Goal: Task Accomplishment & Management: Use online tool/utility

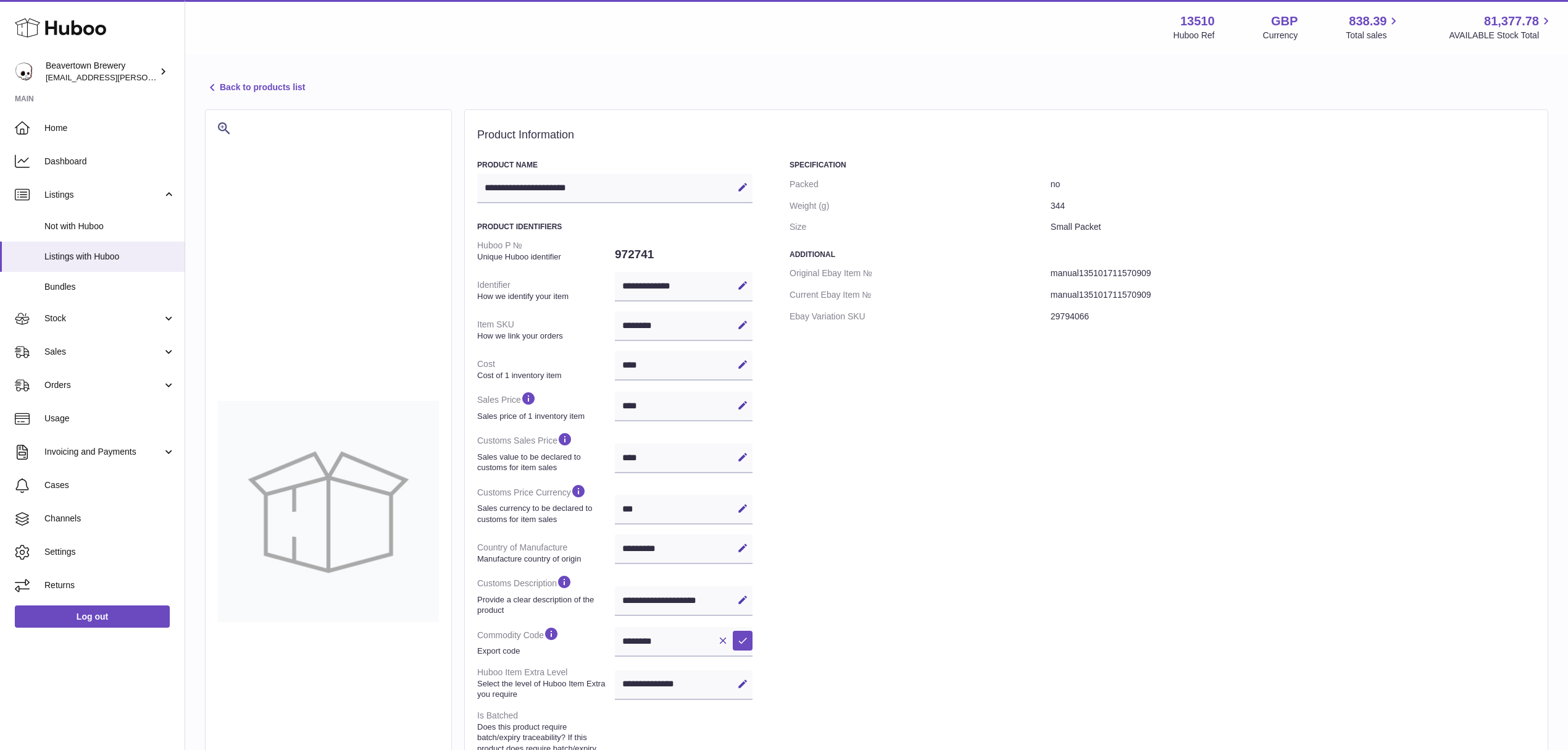
select select "***"
select select "****"
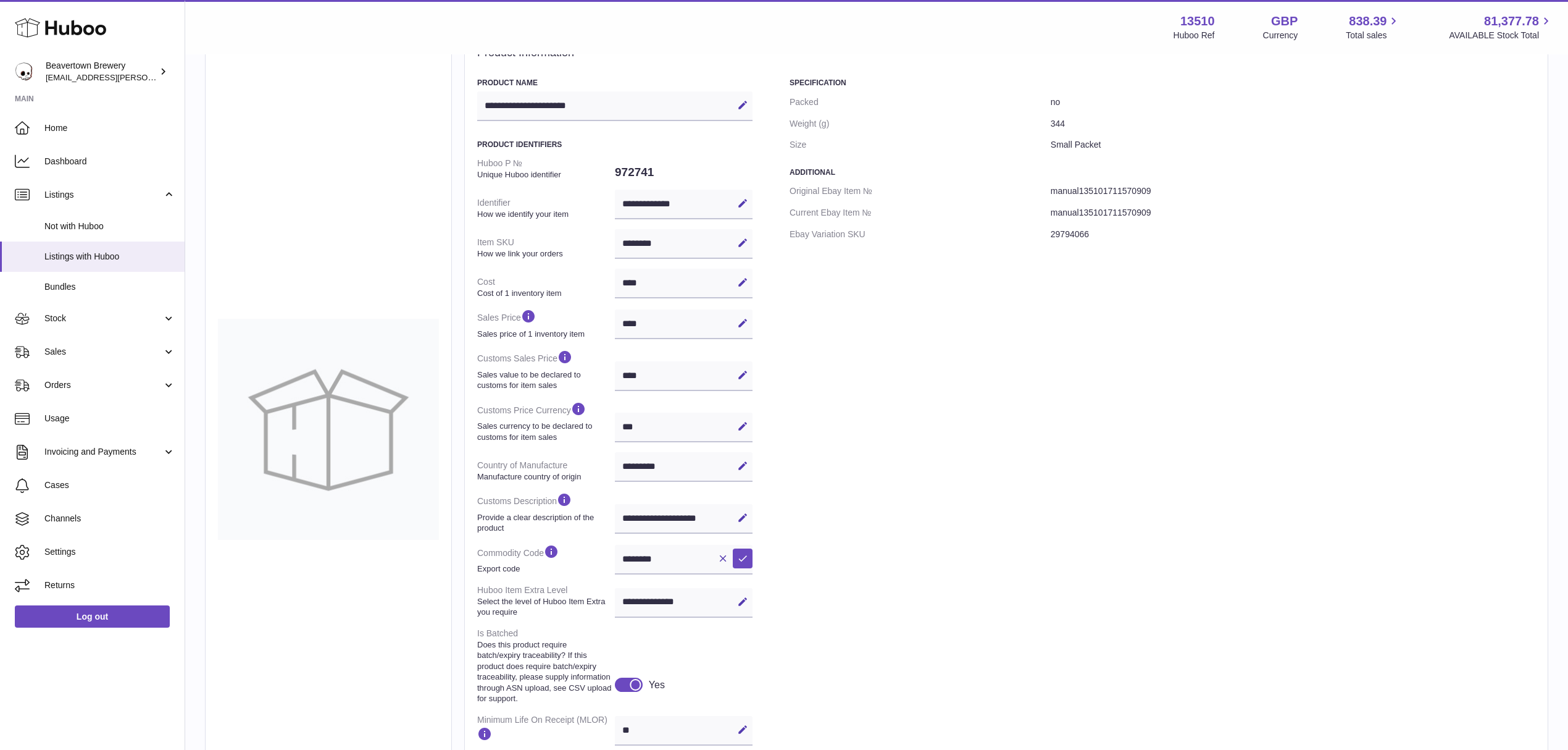
drag, startPoint x: 82, startPoint y: 321, endPoint x: 98, endPoint y: 352, distance: 34.9
click at [82, 321] on span "Stock" at bounding box center [103, 318] width 118 height 12
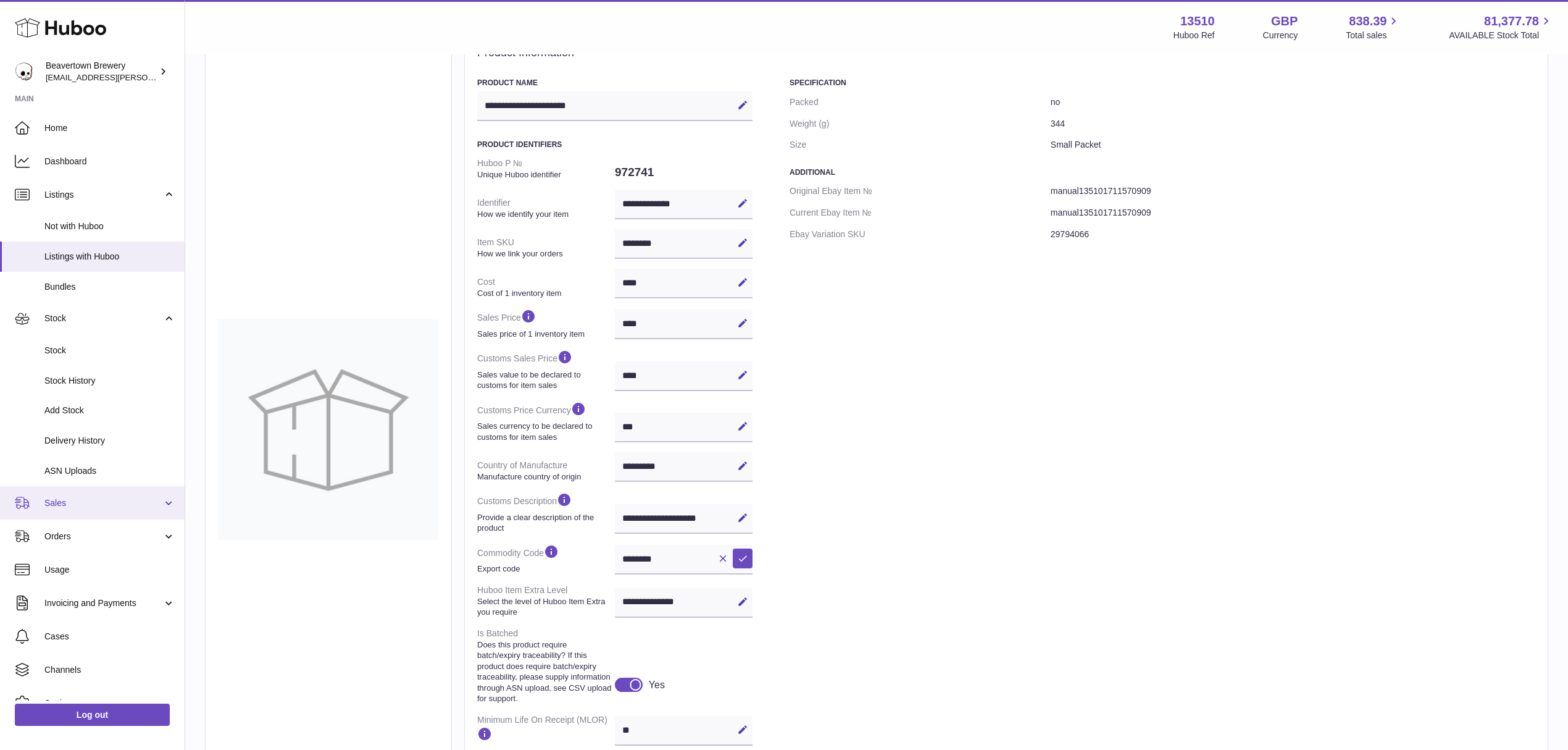
click at [72, 504] on span "Sales" at bounding box center [103, 502] width 118 height 12
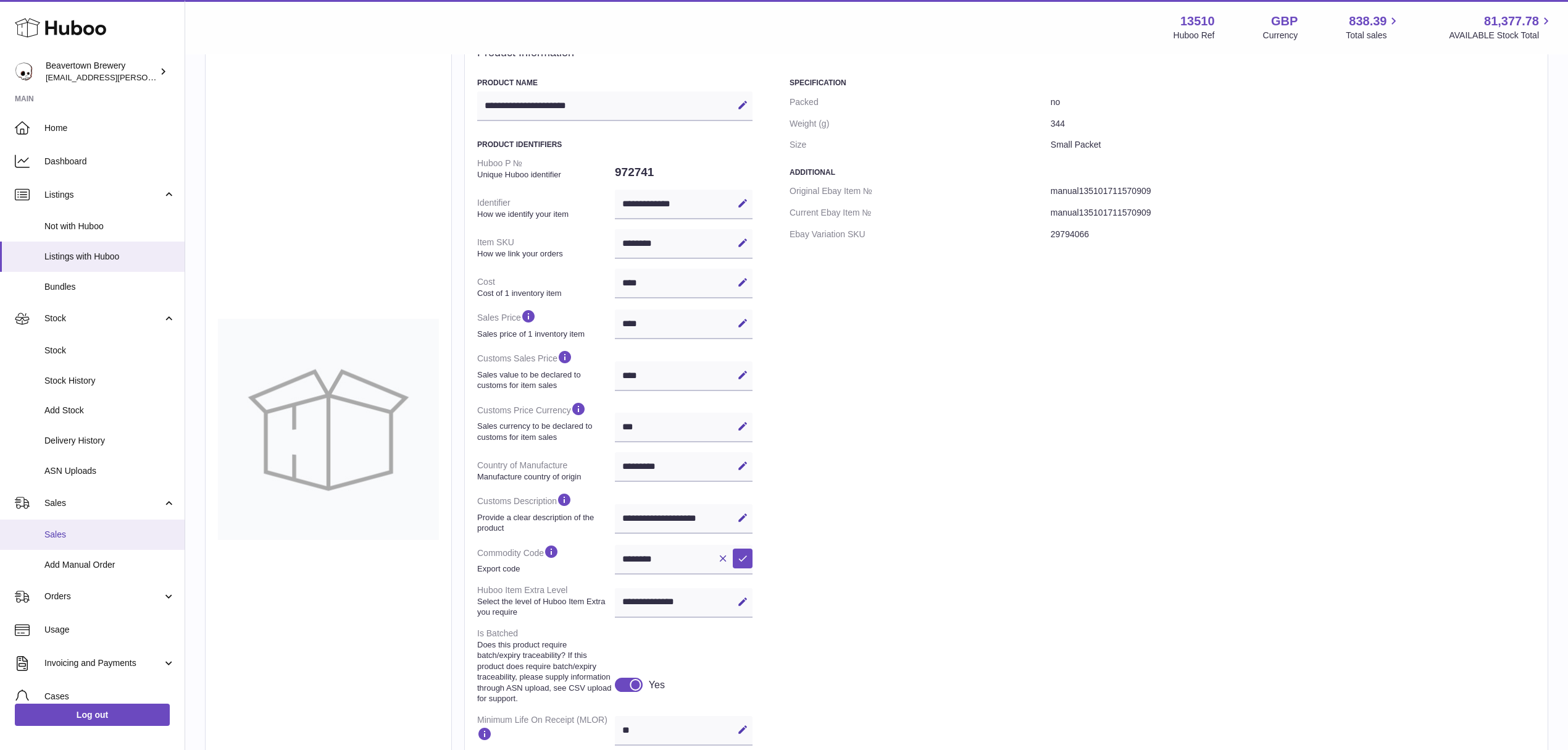
click at [78, 532] on span "Sales" at bounding box center [110, 534] width 131 height 12
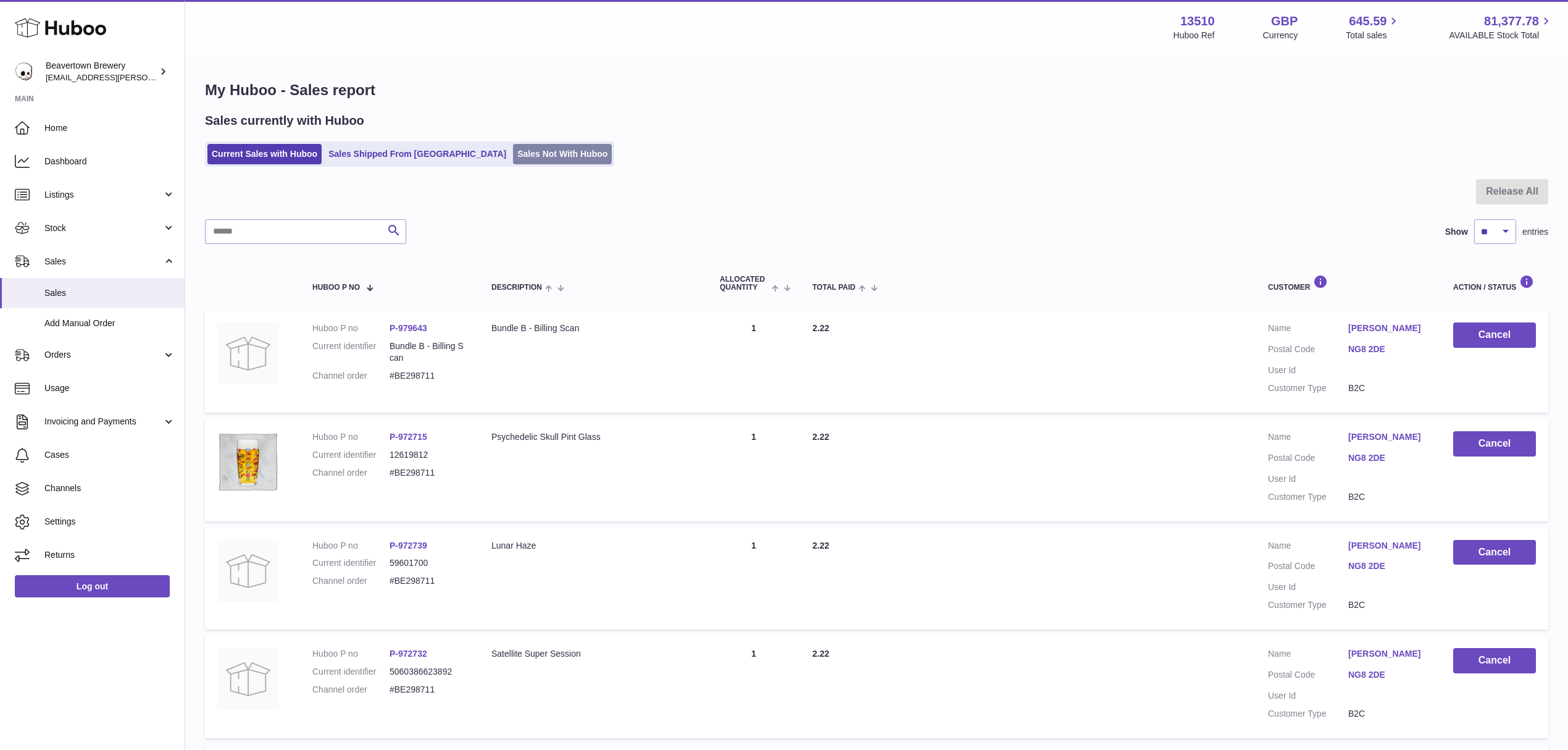
click at [534, 157] on link "Sales Not With Huboo" at bounding box center [562, 154] width 99 height 20
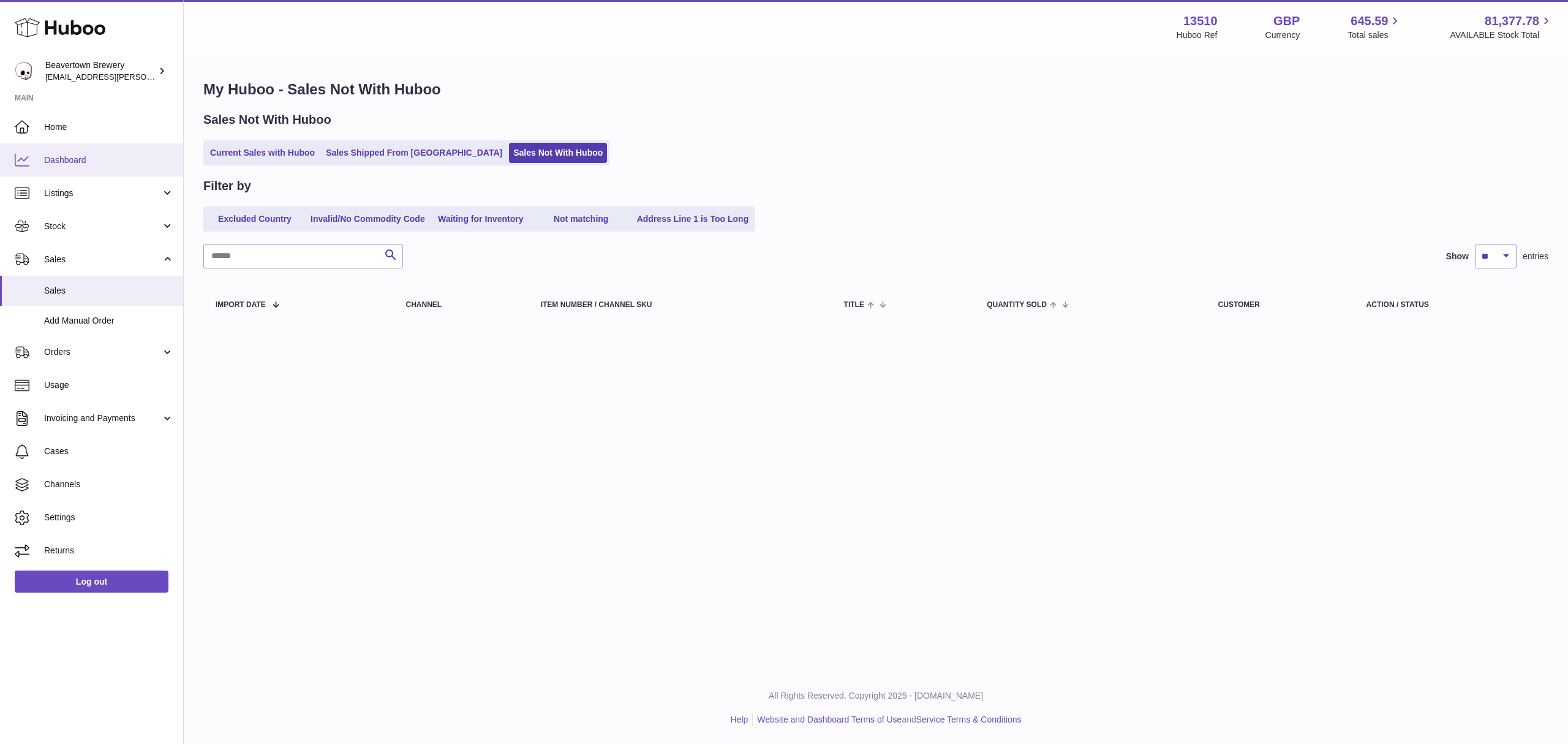
click at [76, 166] on link "Dashboard" at bounding box center [92, 159] width 183 height 33
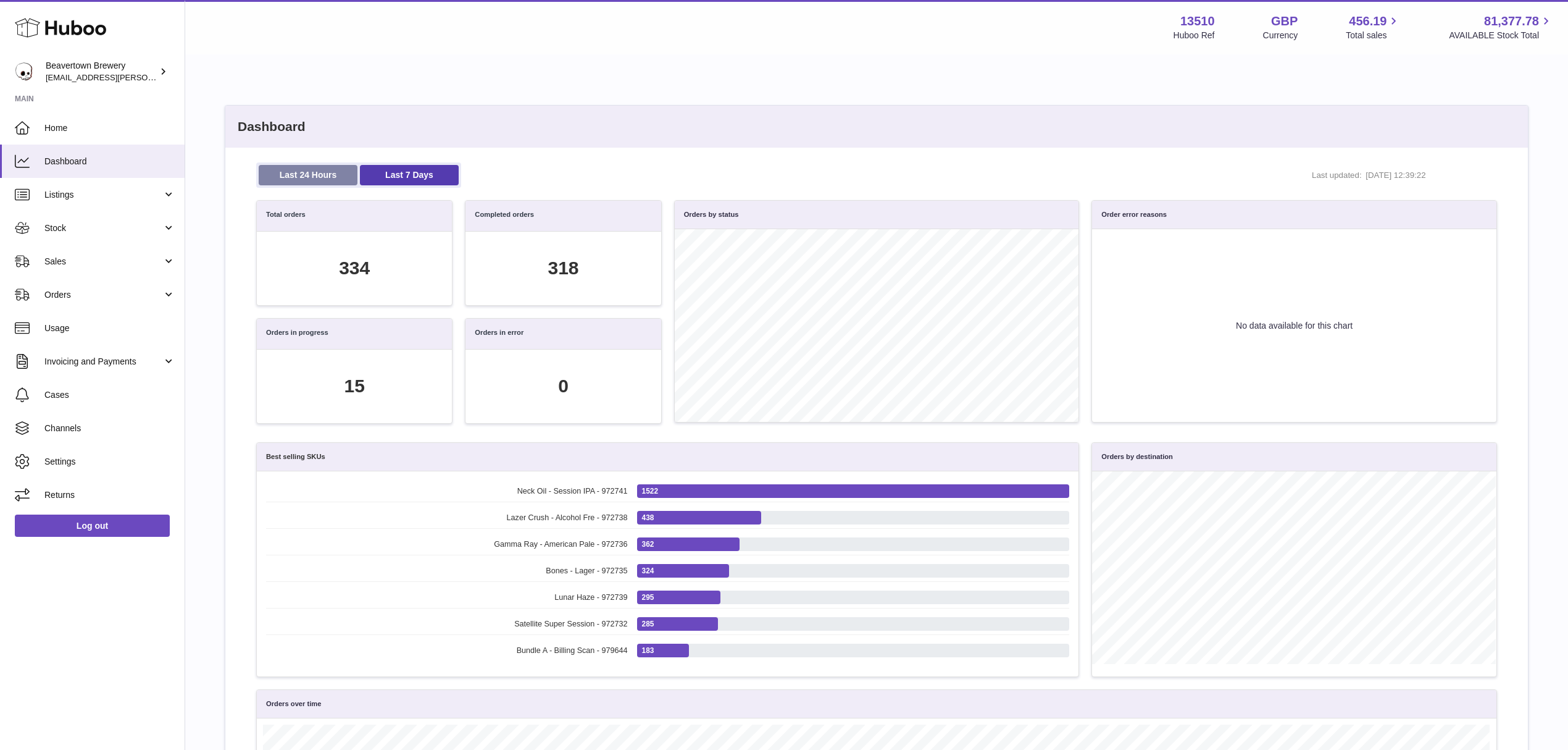
scroll to position [141, 1226]
click at [318, 179] on link "Last 24 Hours" at bounding box center [307, 175] width 99 height 20
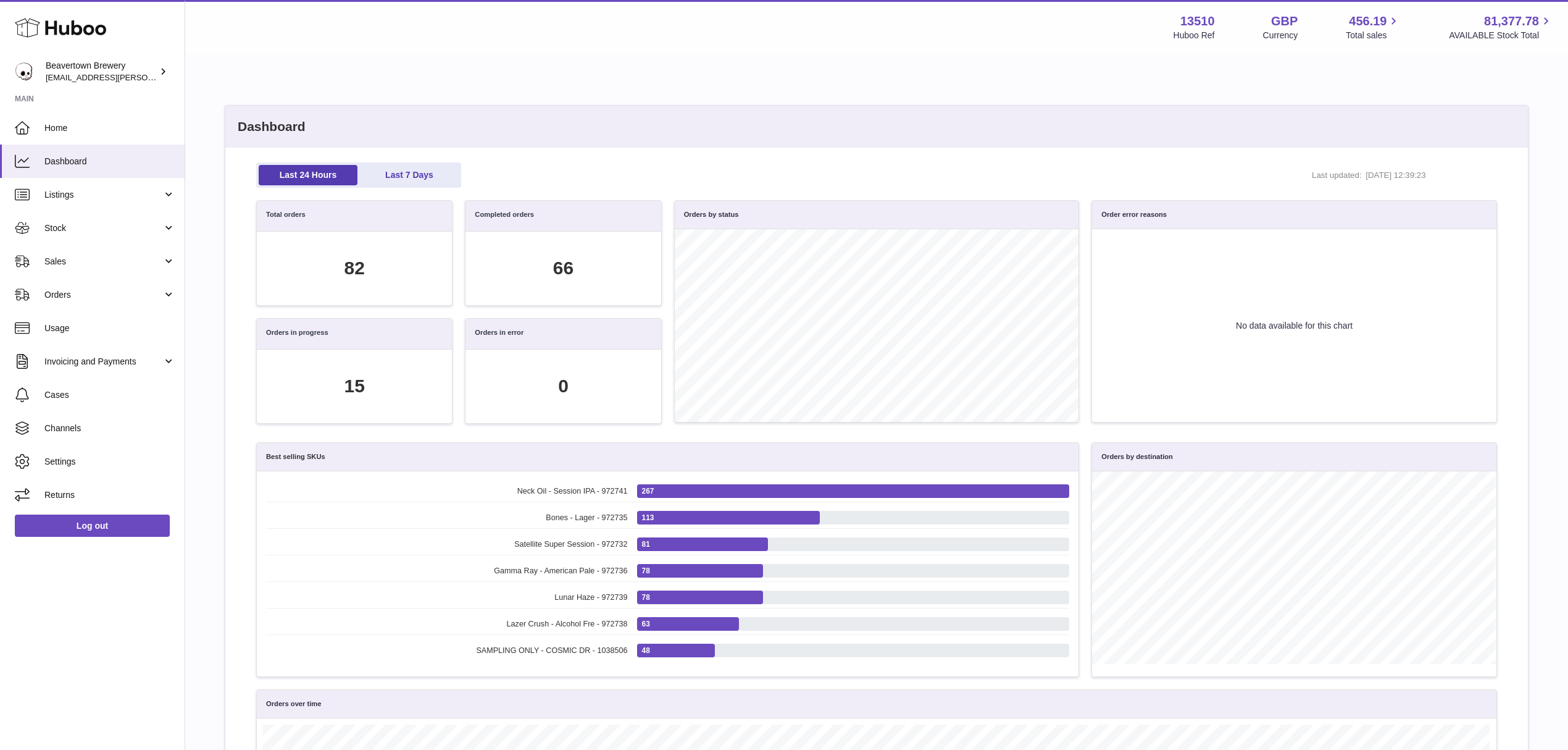
scroll to position [0, 0]
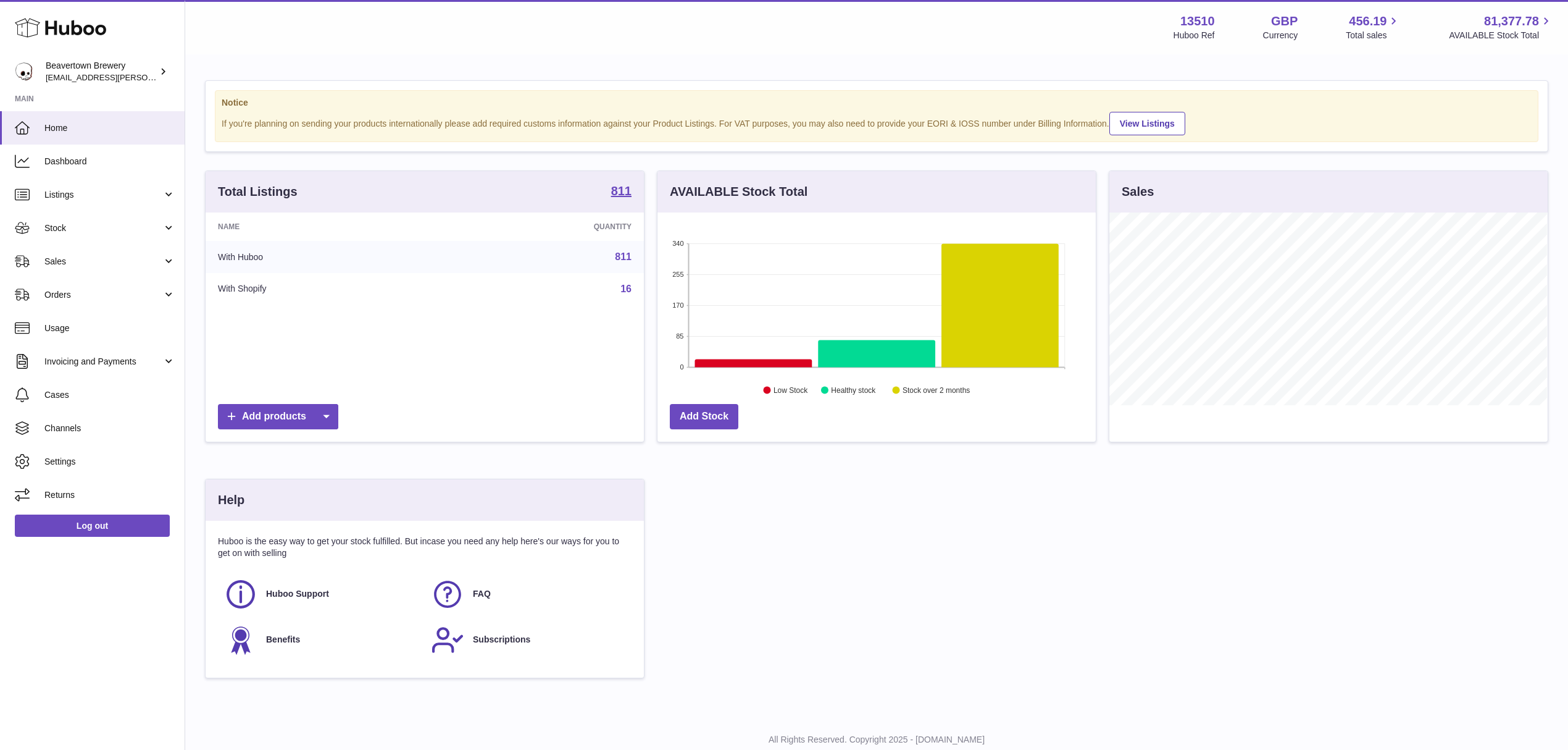
scroll to position [193, 438]
click at [75, 285] on link "Orders" at bounding box center [92, 295] width 185 height 34
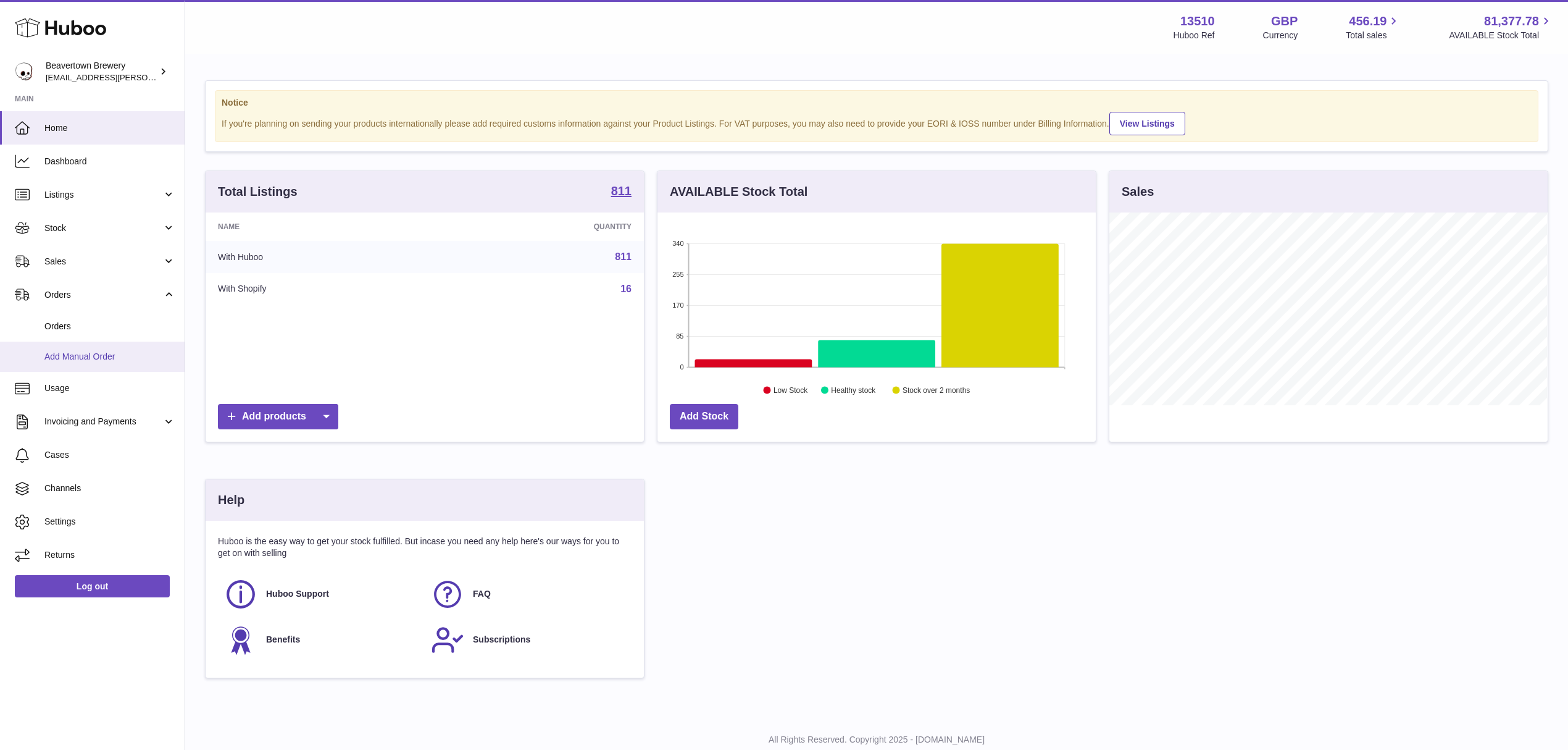
click at [88, 348] on link "Add Manual Order" at bounding box center [92, 356] width 185 height 30
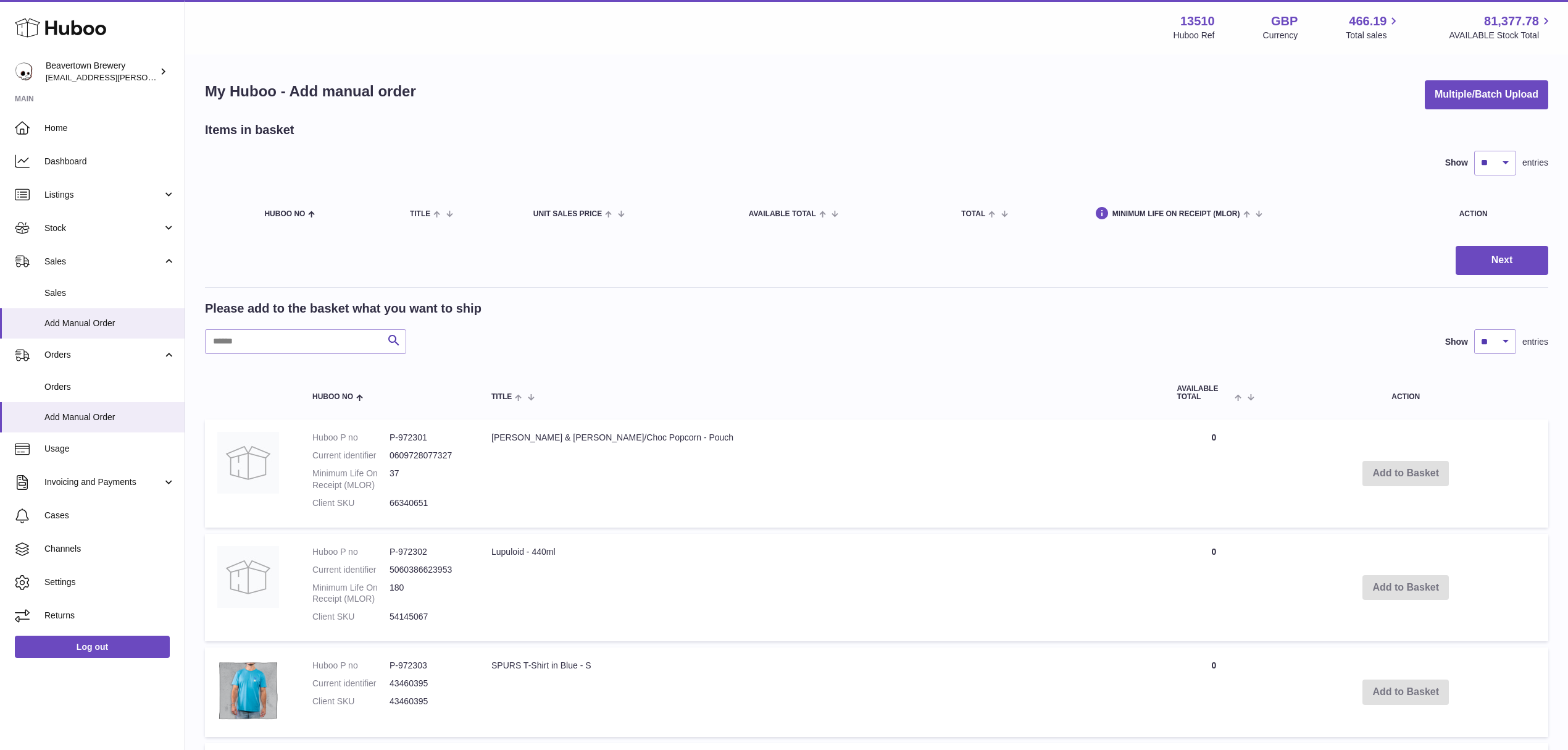
click at [1466, 107] on button "Multiple/Batch Upload" at bounding box center [1486, 95] width 123 height 29
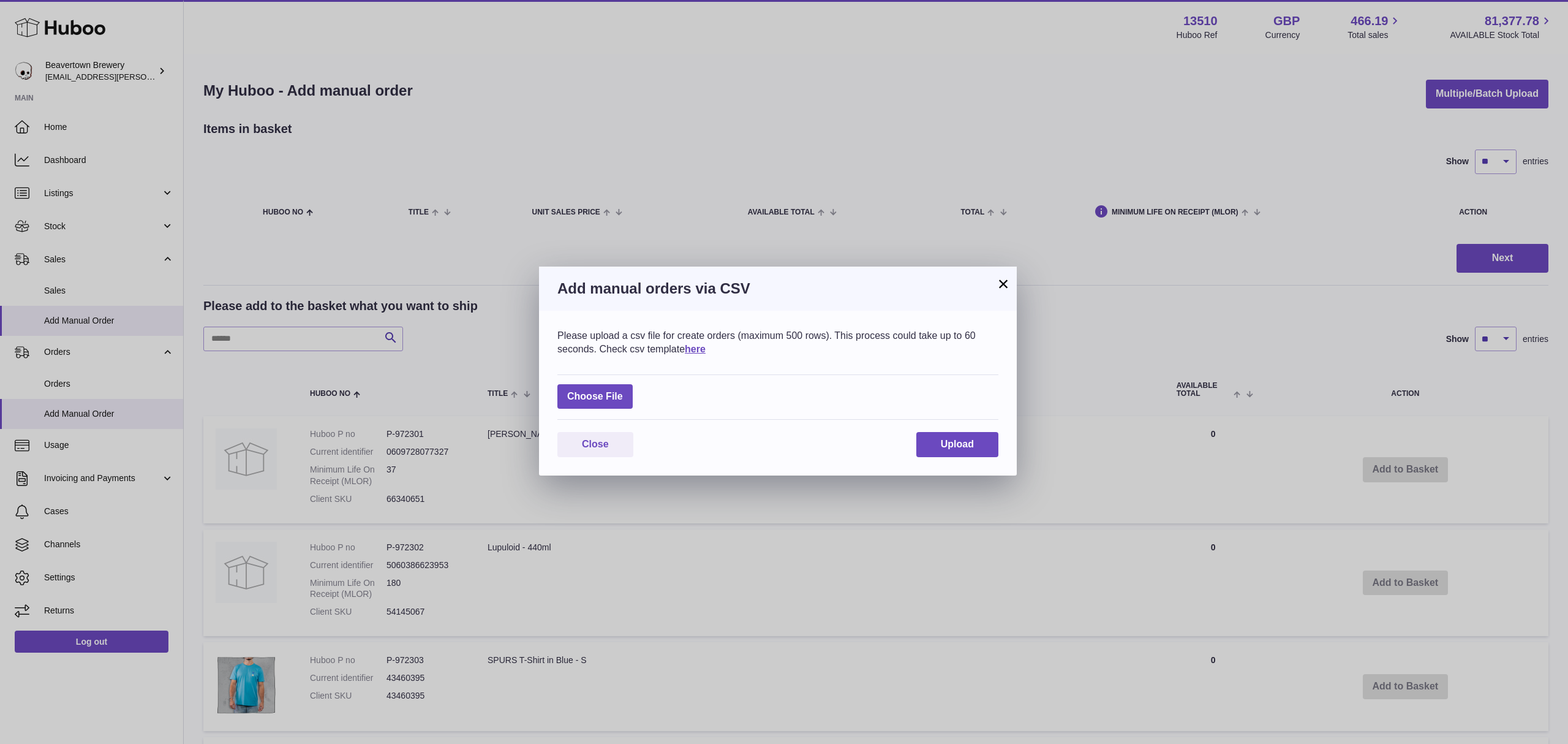
click at [761, 361] on div "Please upload a csv file for create orders (maximum 500 rows). This process cou…" at bounding box center [777, 392] width 477 height 165
click at [706, 353] on link "here" at bounding box center [694, 349] width 21 height 11
click at [998, 285] on button "×" at bounding box center [1002, 283] width 14 height 14
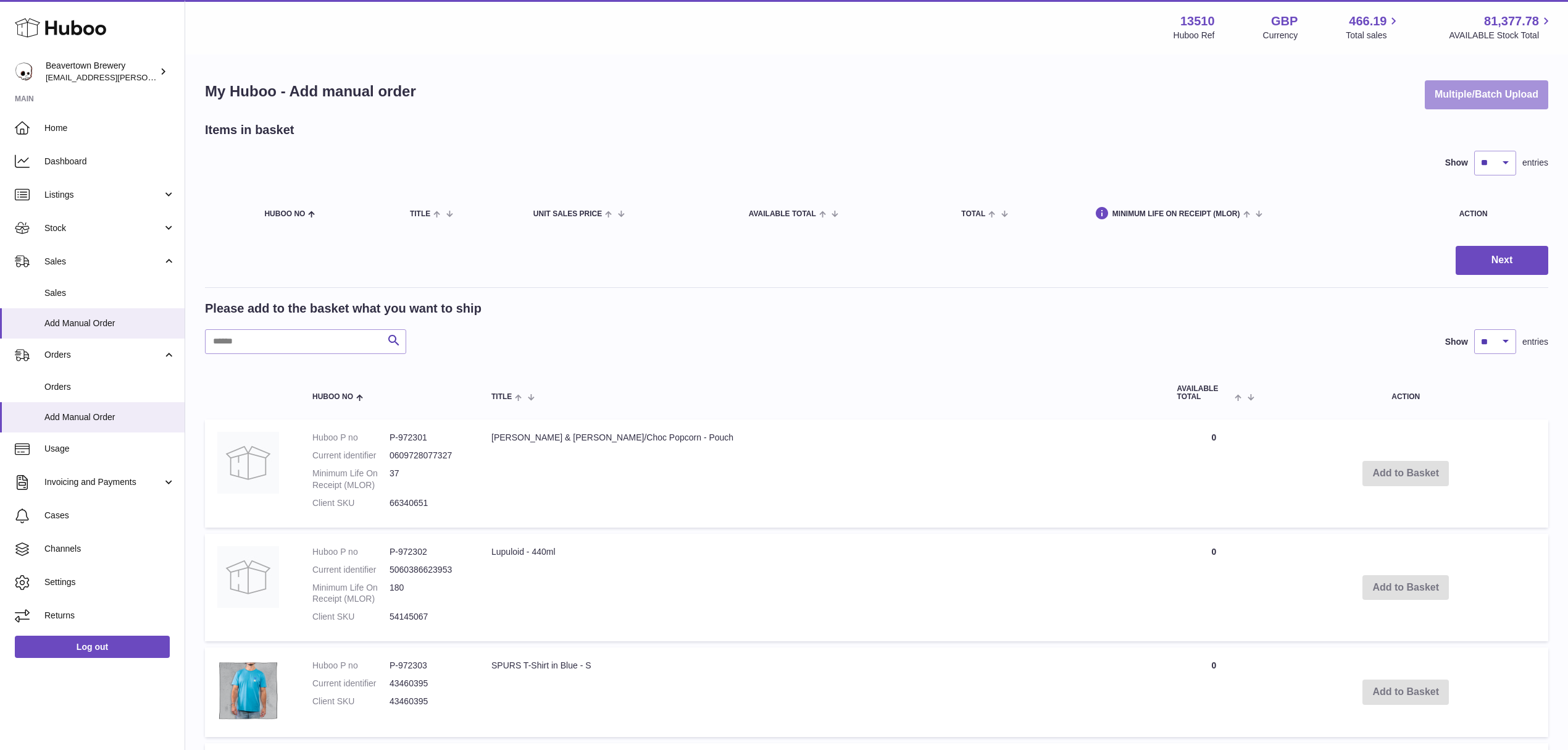
click at [1453, 94] on button "Multiple/Batch Upload" at bounding box center [1486, 95] width 123 height 29
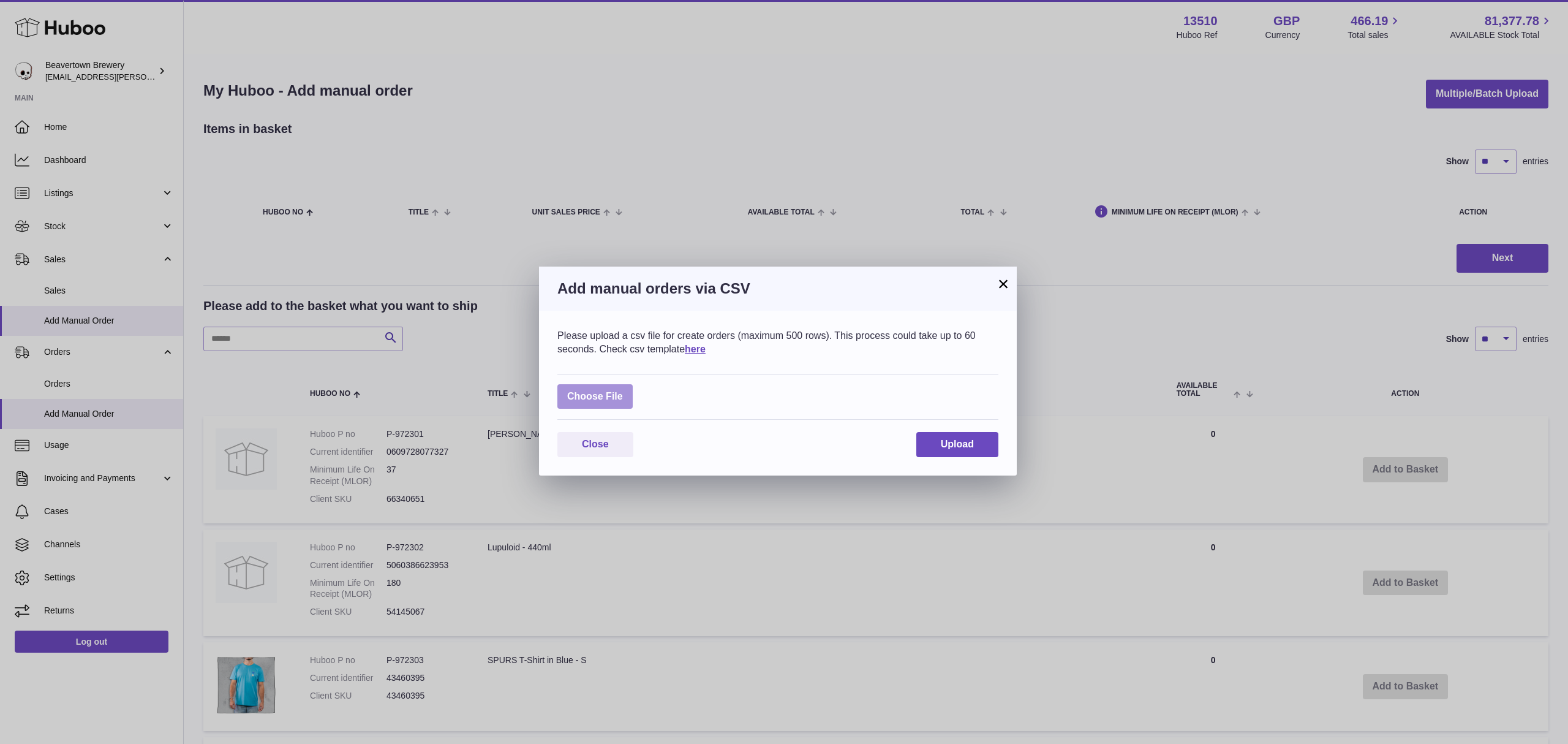
click at [598, 403] on label at bounding box center [595, 397] width 76 height 25
click at [623, 391] on input "file" at bounding box center [623, 390] width 1 height 1
type input "**********"
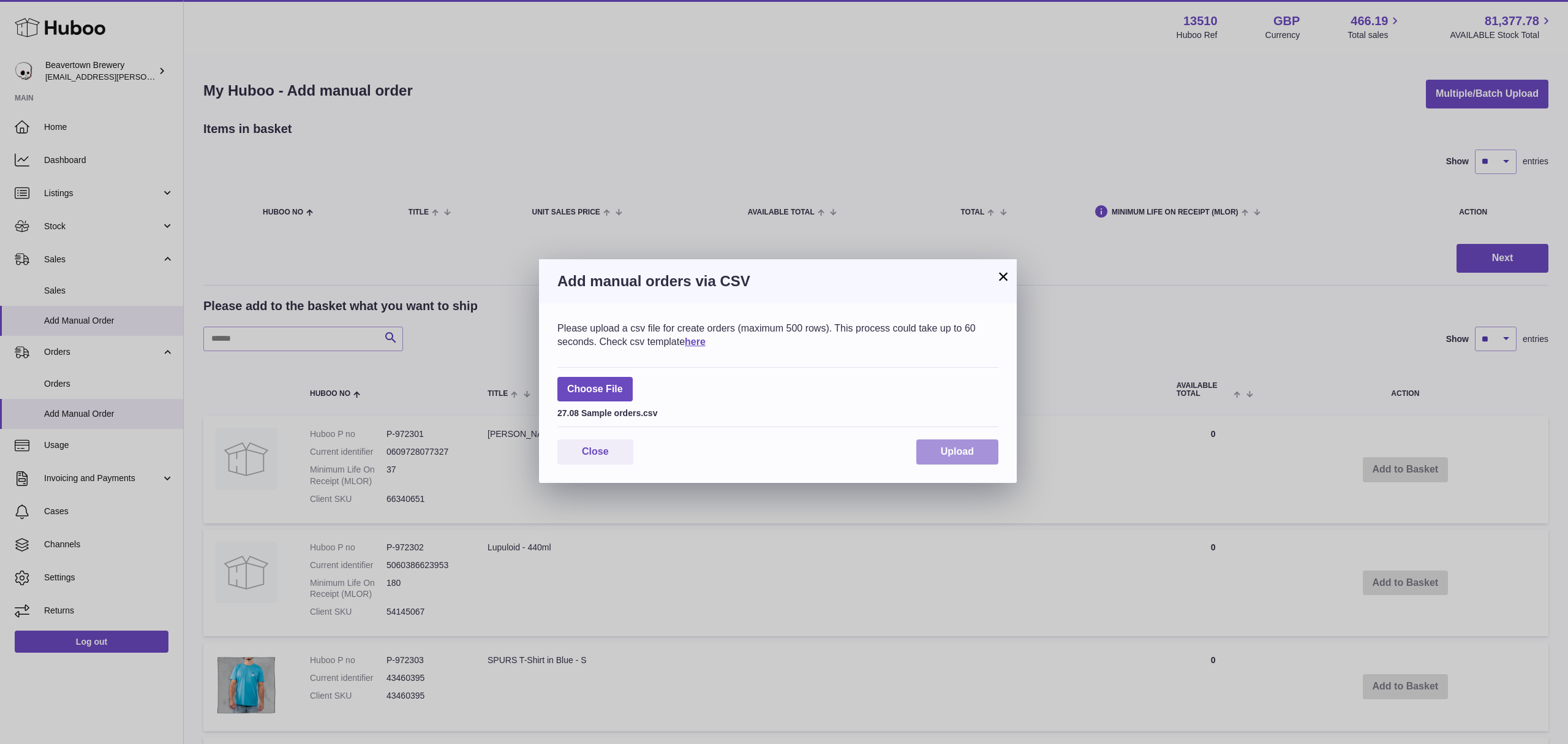
click at [969, 461] on button "Upload" at bounding box center [957, 452] width 82 height 25
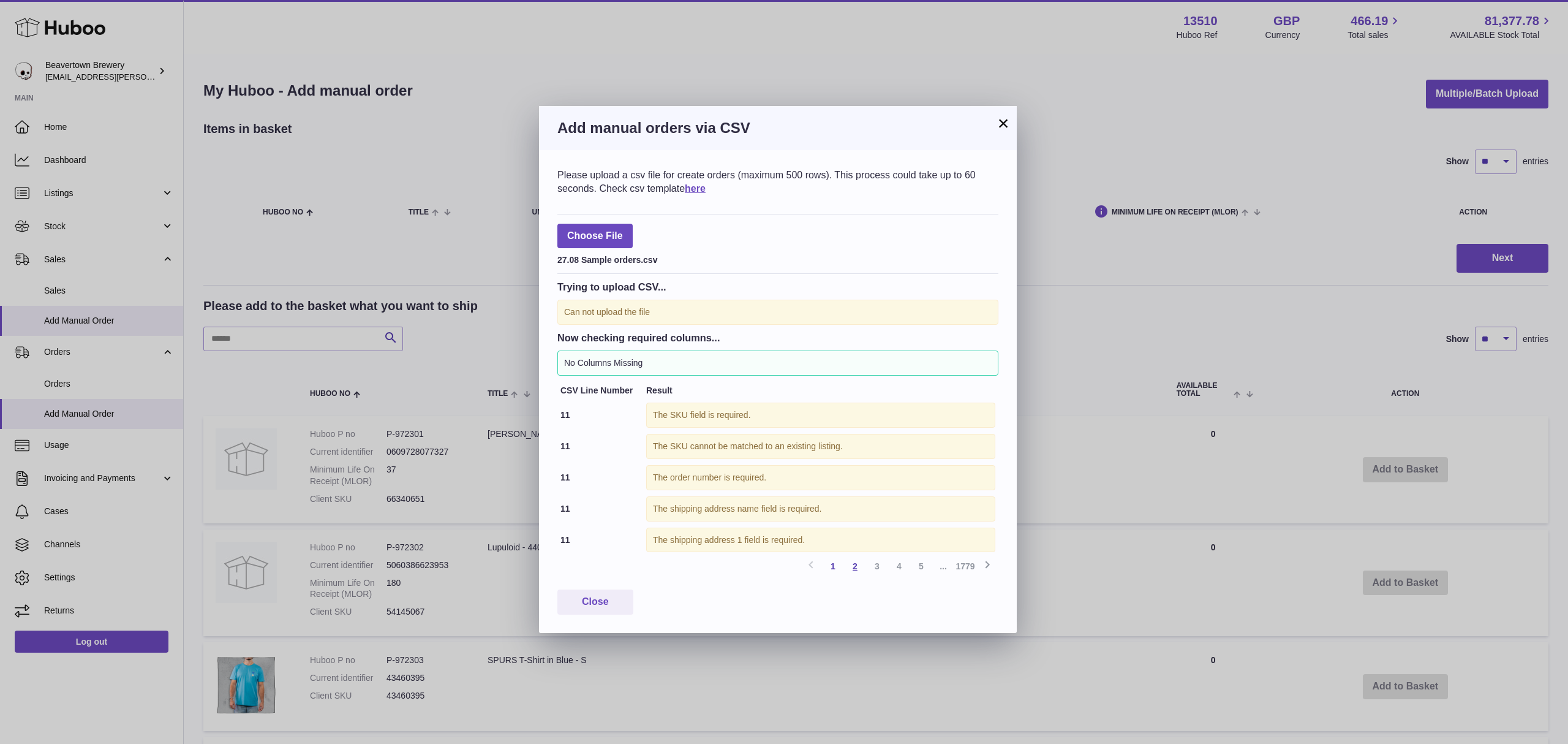
click at [848, 568] on link "2" at bounding box center [855, 566] width 22 height 22
click at [914, 565] on link "5" at bounding box center [921, 566] width 22 height 22
click at [606, 603] on span "Close" at bounding box center [595, 602] width 27 height 11
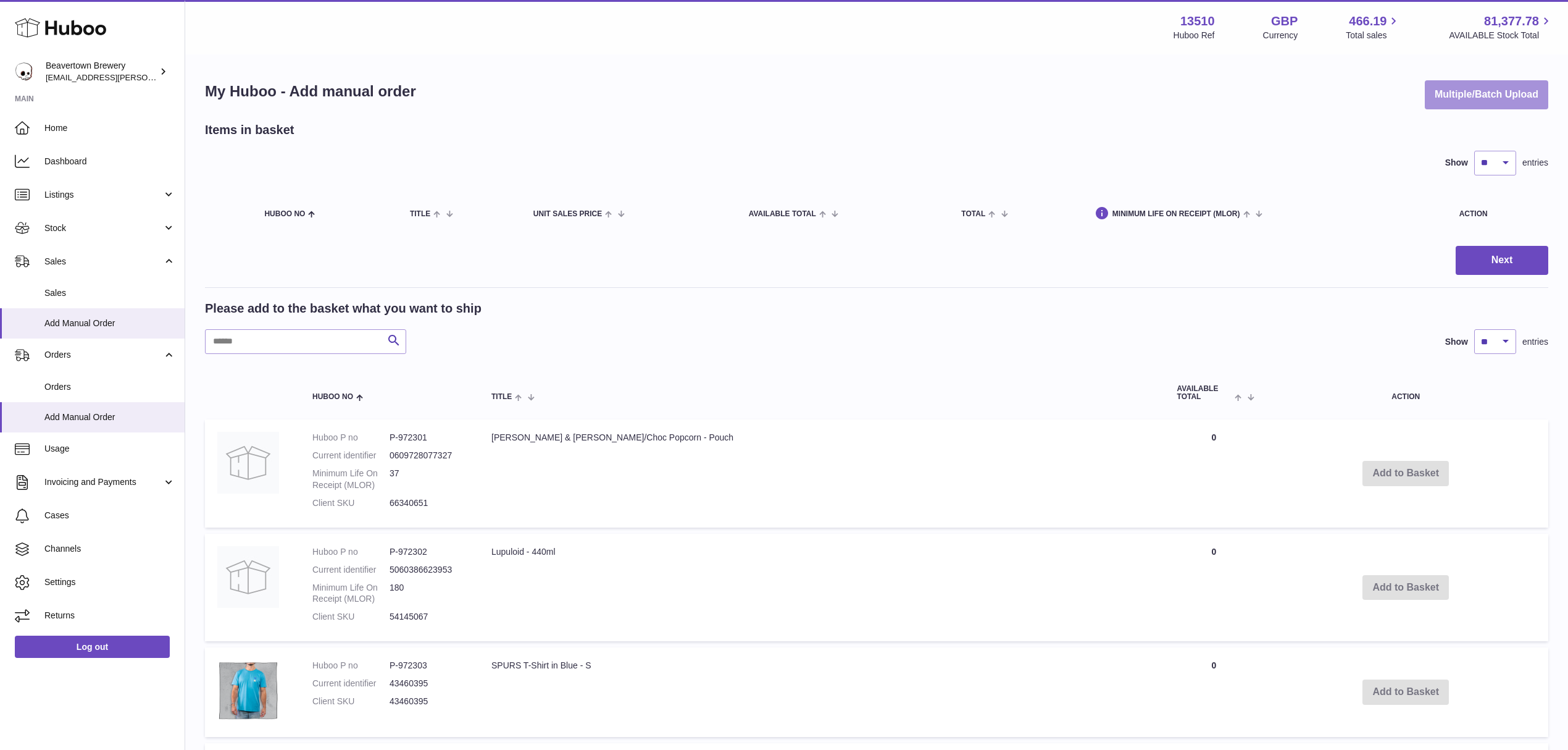
click at [1489, 95] on button "Multiple/Batch Upload" at bounding box center [1486, 95] width 123 height 29
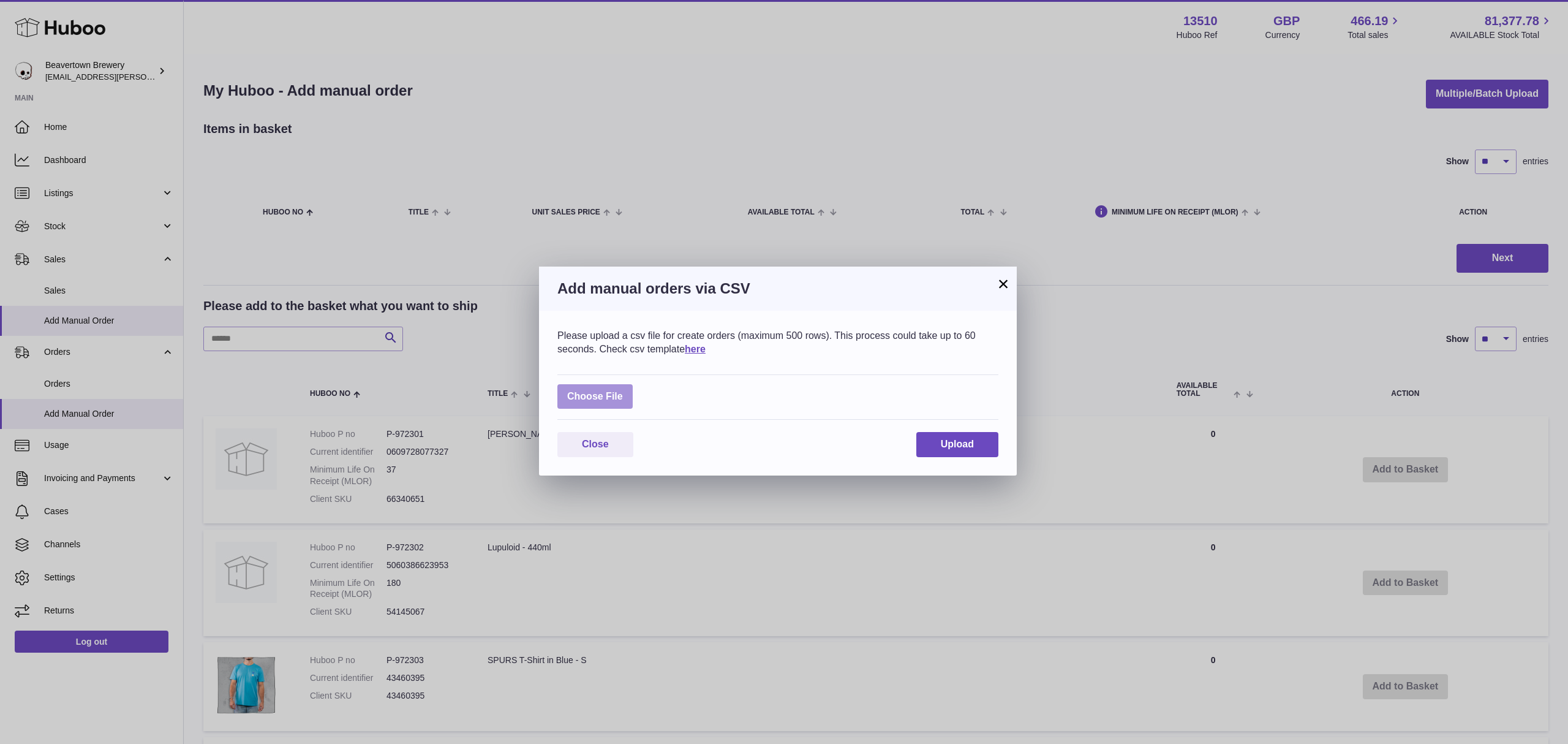
click at [600, 395] on label at bounding box center [595, 397] width 76 height 25
click at [623, 391] on input "file" at bounding box center [623, 390] width 1 height 1
type input "**********"
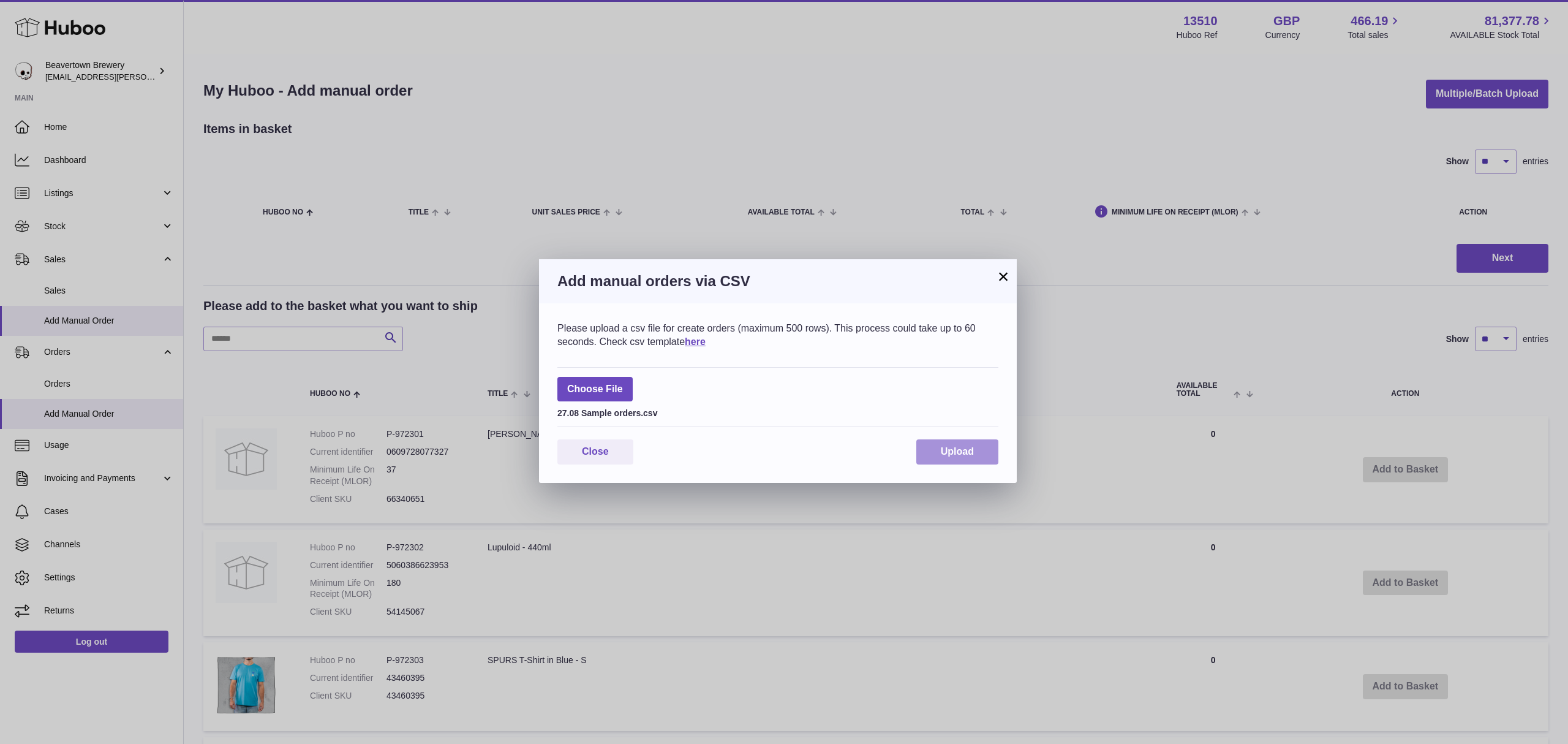
click at [940, 449] on span "Upload" at bounding box center [957, 452] width 33 height 11
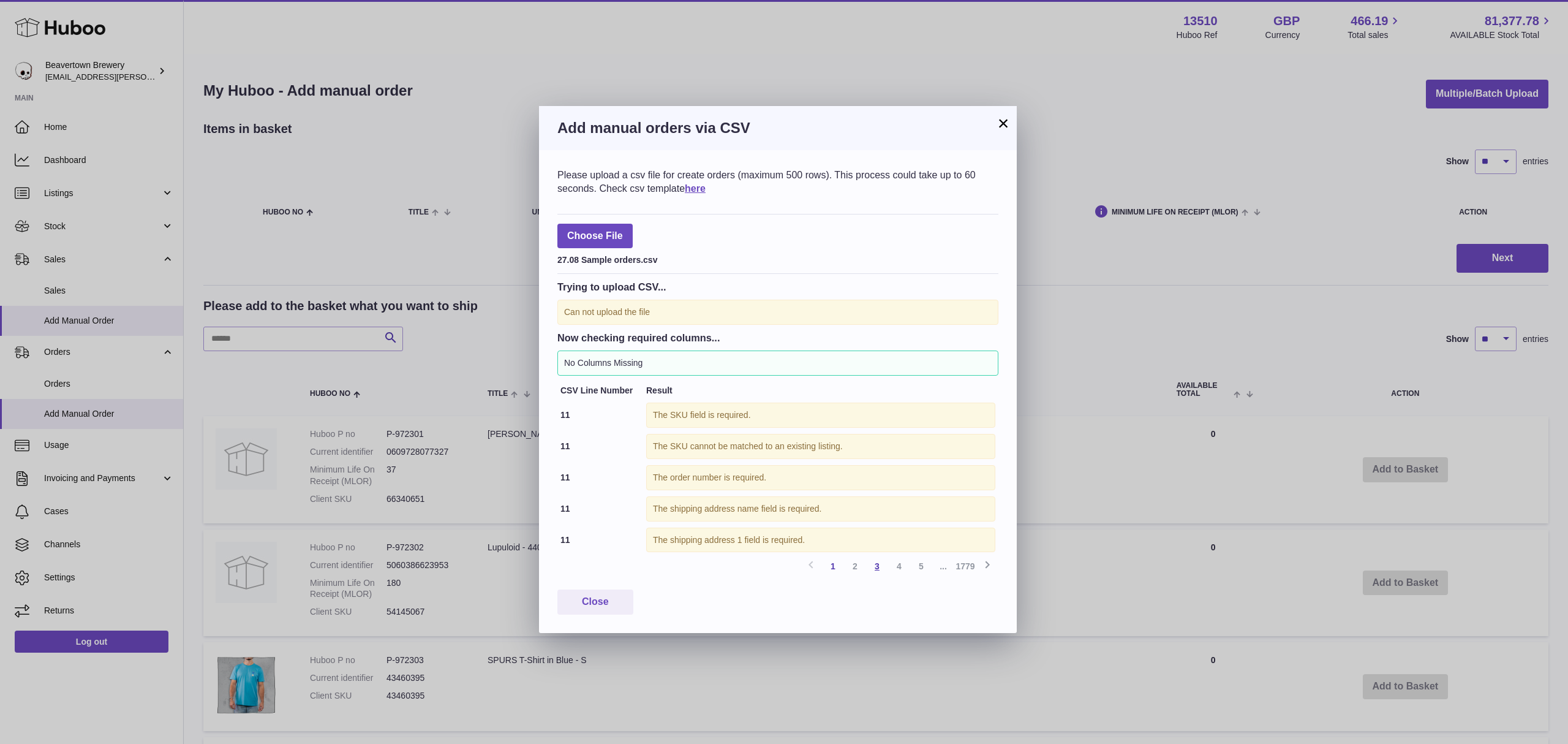
click at [869, 569] on link "3" at bounding box center [877, 566] width 22 height 22
click at [608, 606] on span "Close" at bounding box center [595, 602] width 27 height 11
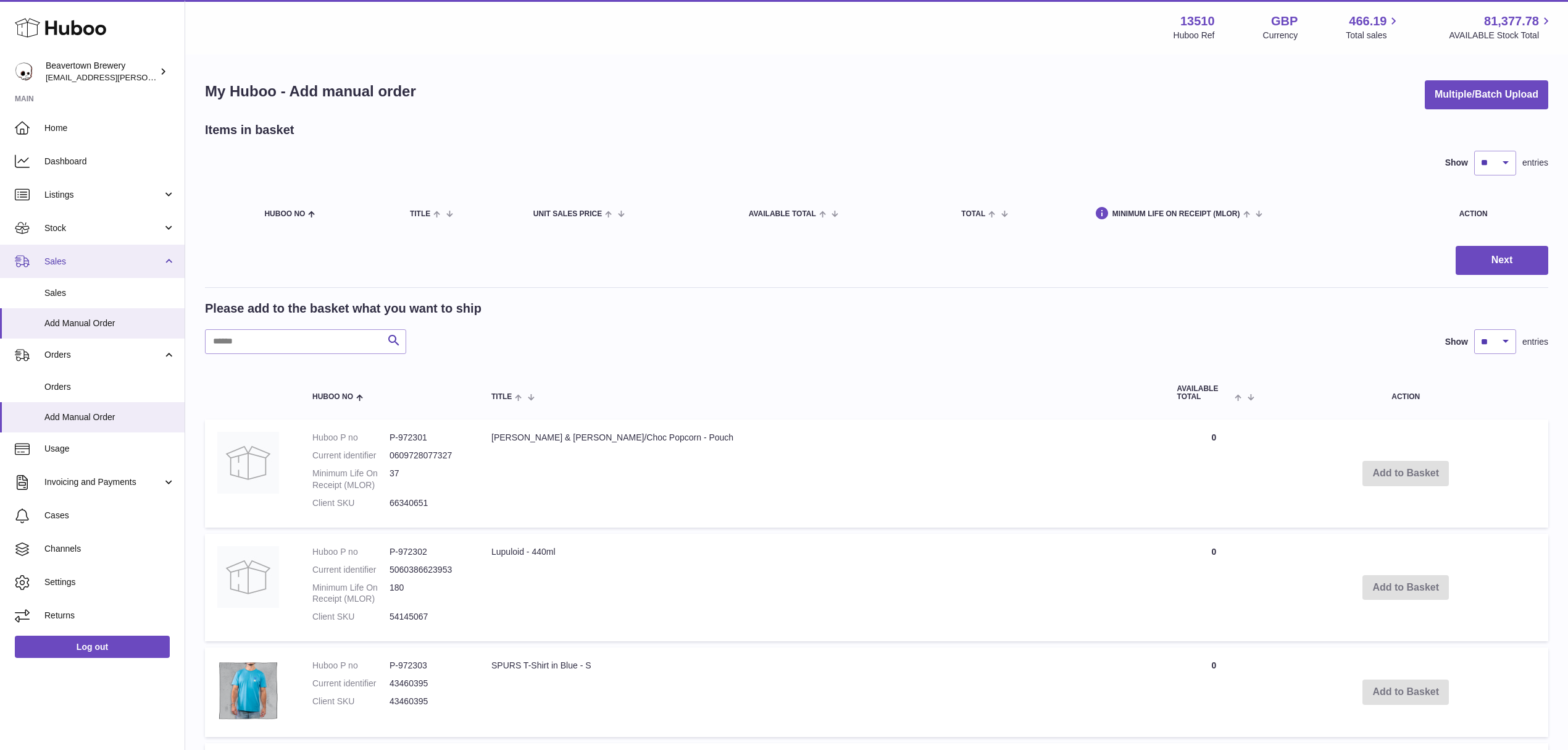
click at [98, 256] on span "Sales" at bounding box center [103, 261] width 118 height 12
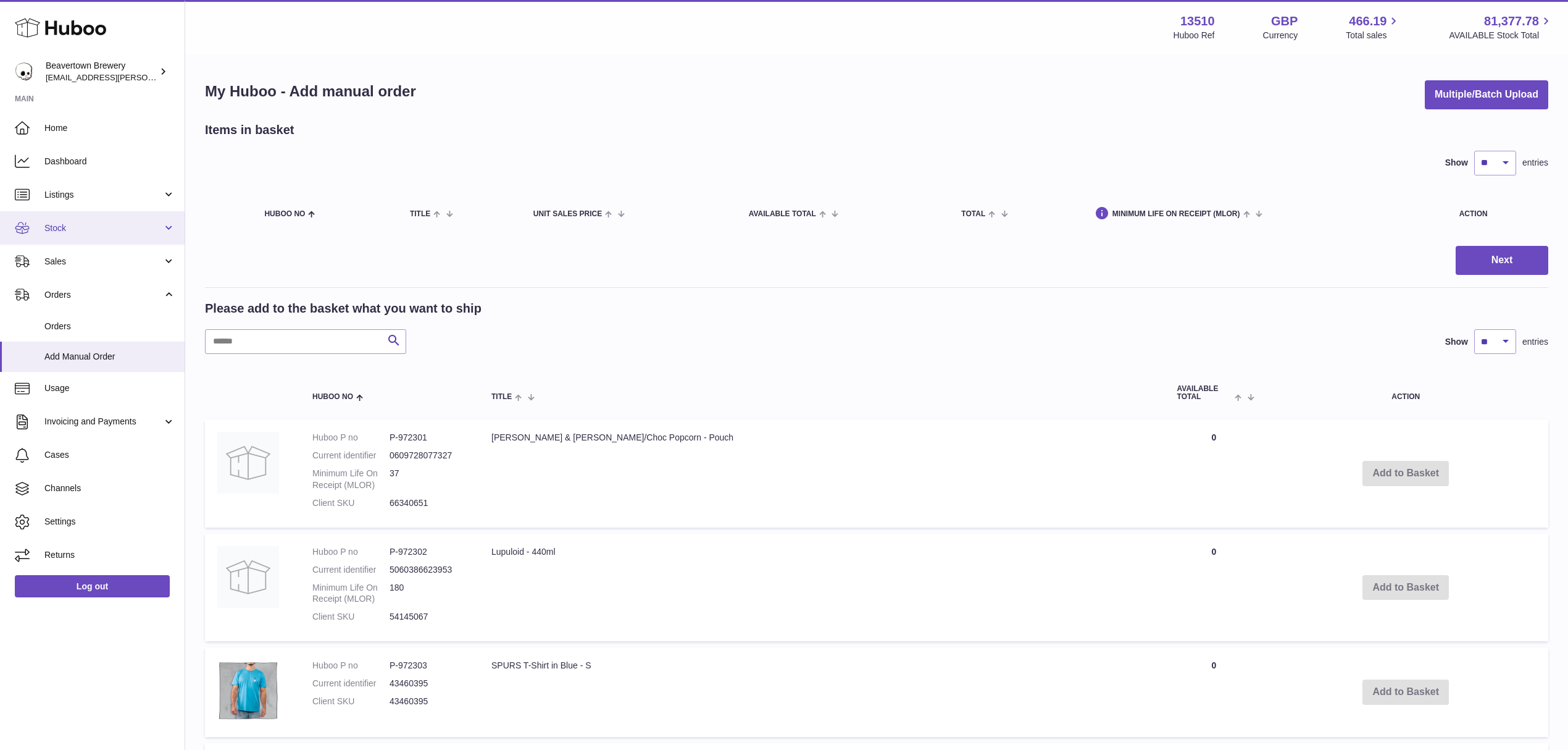
click at [74, 231] on span "Stock" at bounding box center [103, 228] width 118 height 12
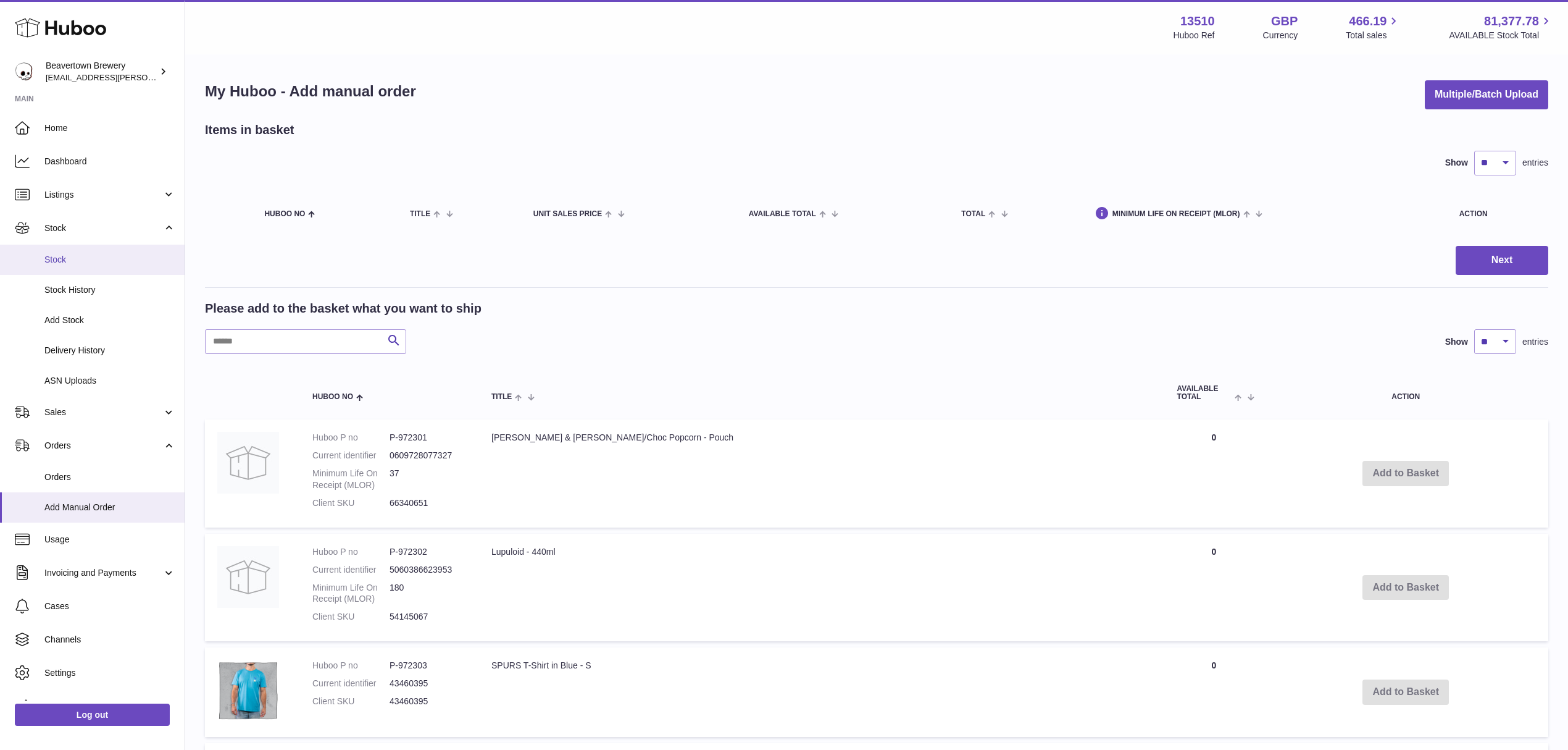
click at [74, 257] on span "Stock" at bounding box center [110, 259] width 131 height 12
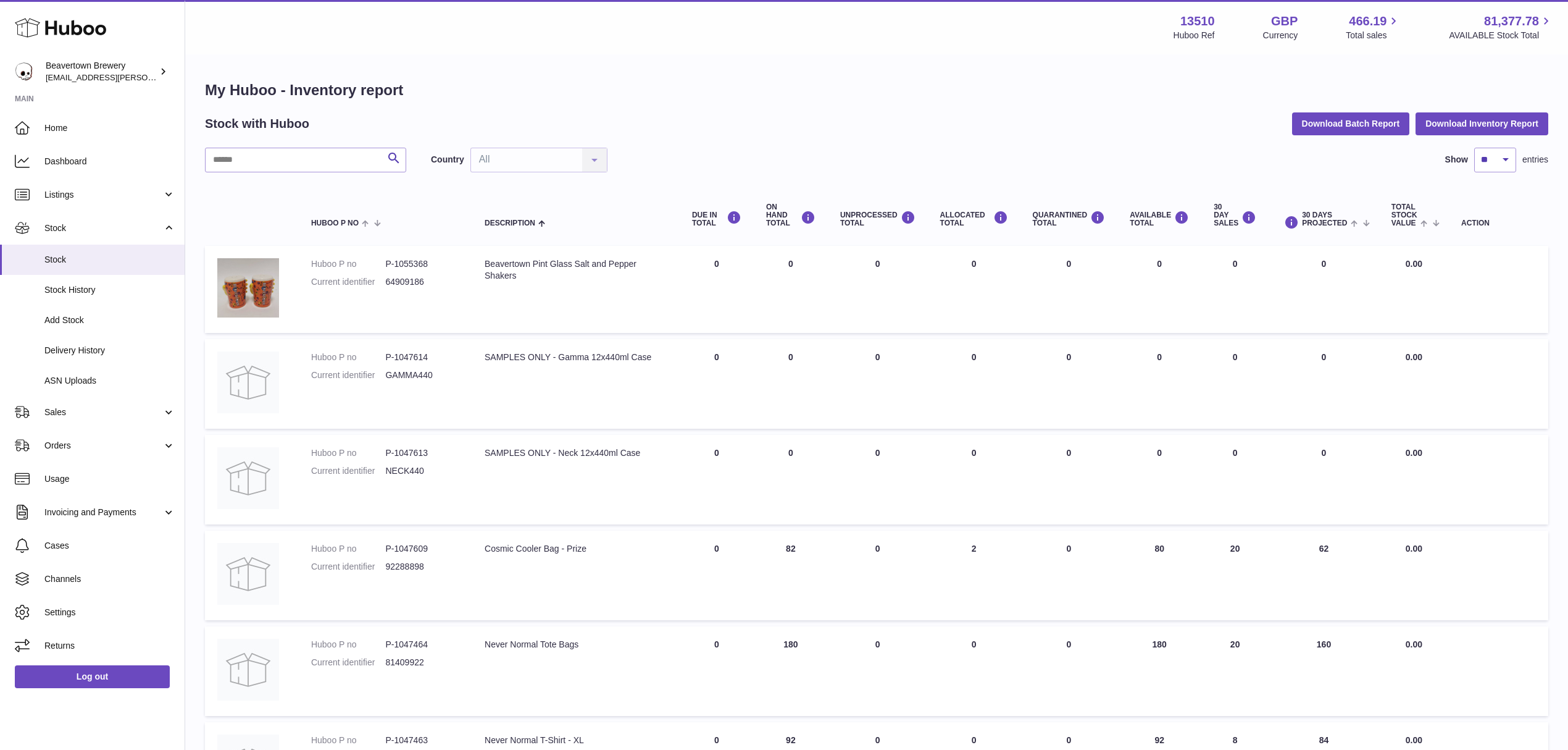
click at [270, 174] on div "Search Country All All No elements found. Consider changing the search query. L…" at bounding box center [876, 685] width 1343 height 1075
click at [270, 170] on input "text" at bounding box center [305, 160] width 201 height 24
paste input "**********"
type input "**********"
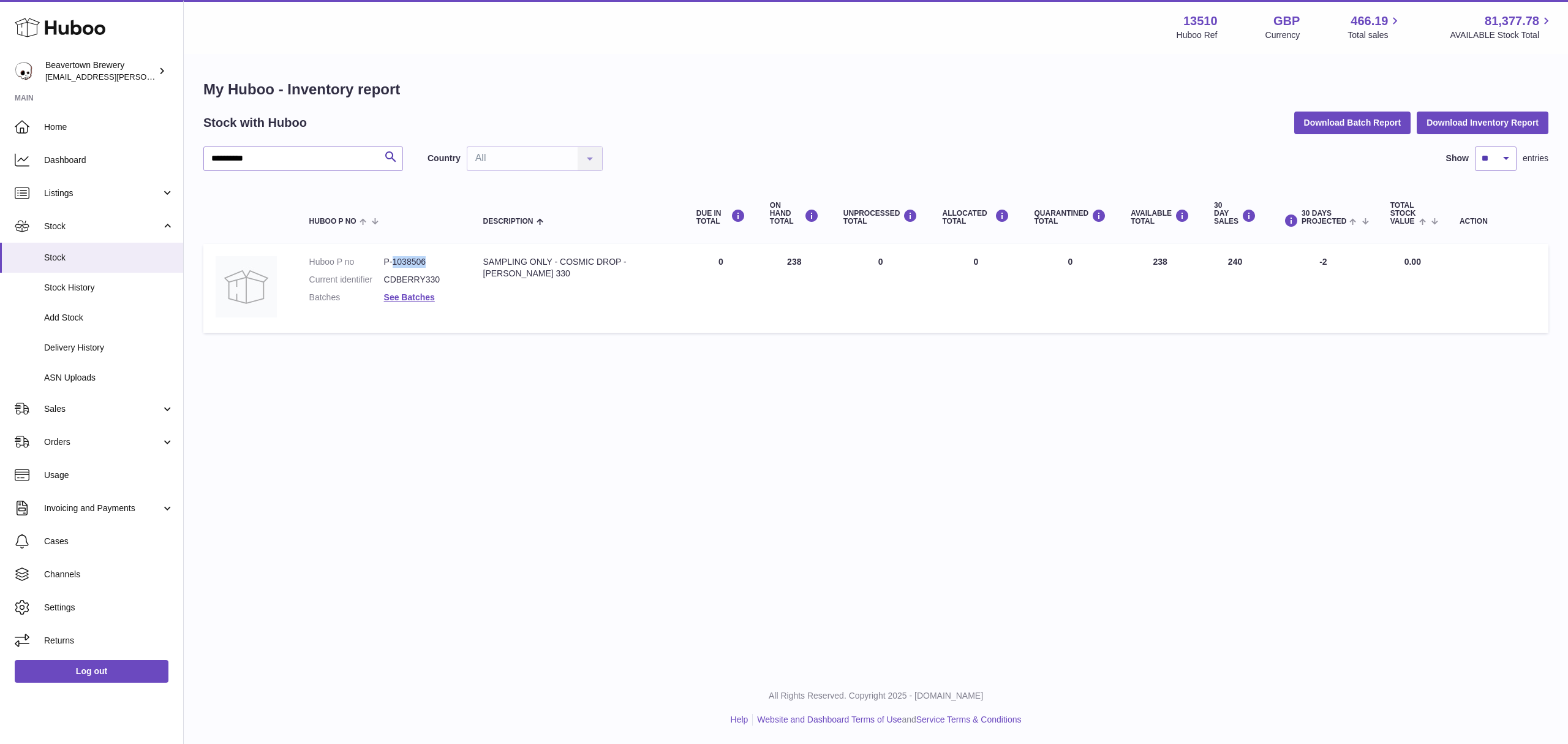
drag, startPoint x: 443, startPoint y: 254, endPoint x: 395, endPoint y: 255, distance: 48.0
click at [395, 255] on td "Huboo P no P-1038506 Current identifier CDBERRY330 Batches See Batches" at bounding box center [383, 288] width 174 height 89
copy dd "1038506"
drag, startPoint x: 76, startPoint y: 408, endPoint x: 67, endPoint y: 425, distance: 19.2
click at [76, 408] on span "Sales" at bounding box center [102, 408] width 117 height 12
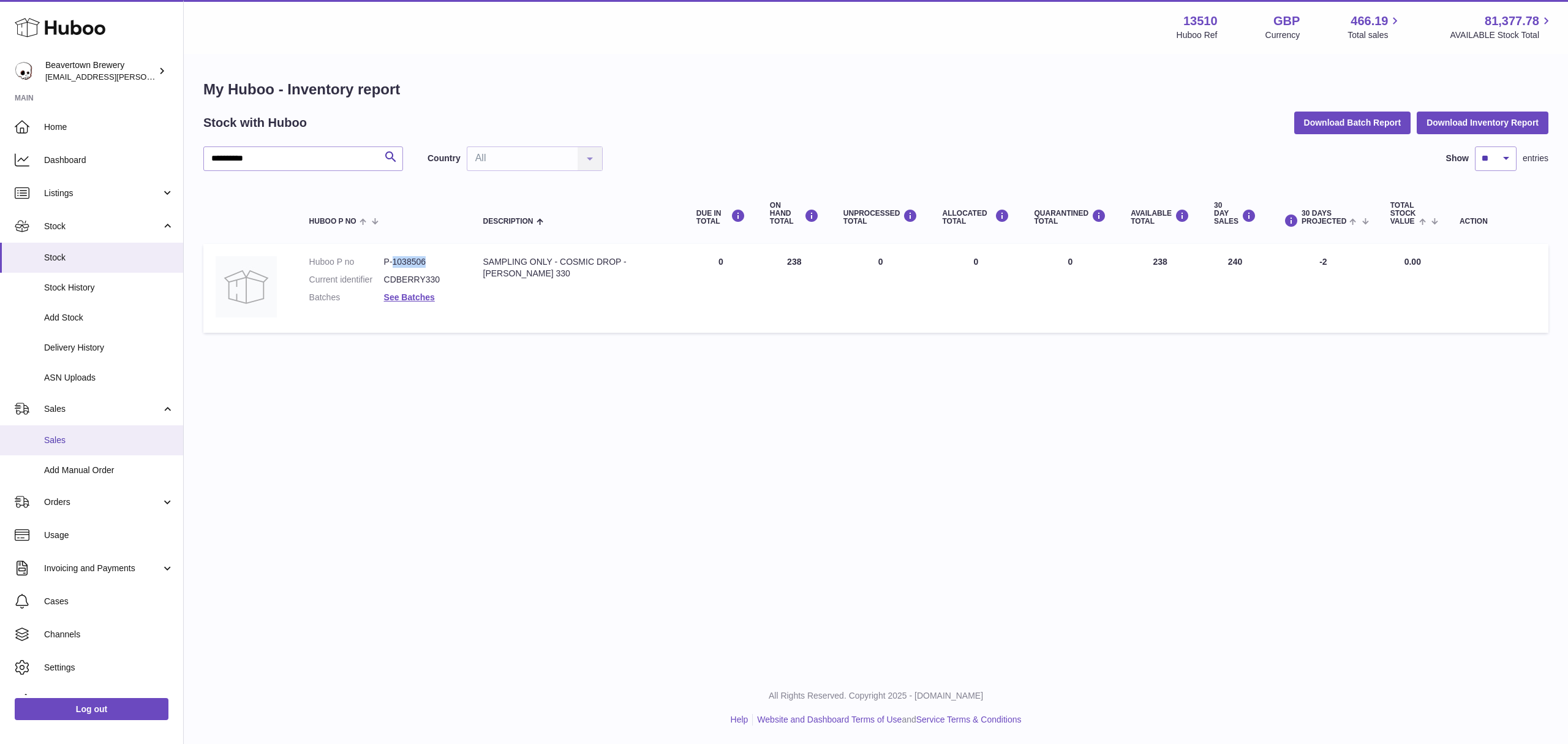
click at [67, 430] on link "Sales" at bounding box center [92, 440] width 183 height 30
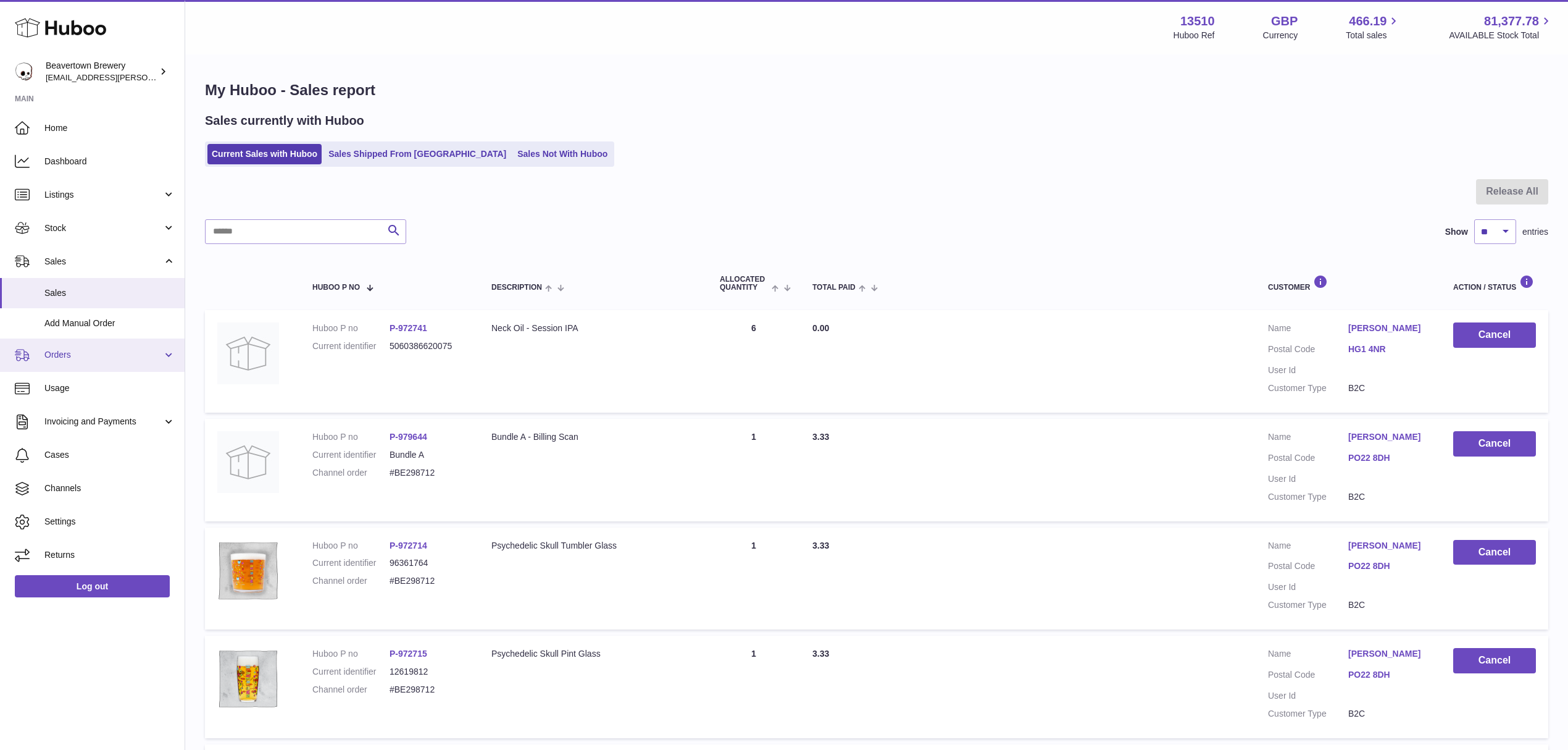
click at [51, 359] on span "Orders" at bounding box center [103, 355] width 118 height 12
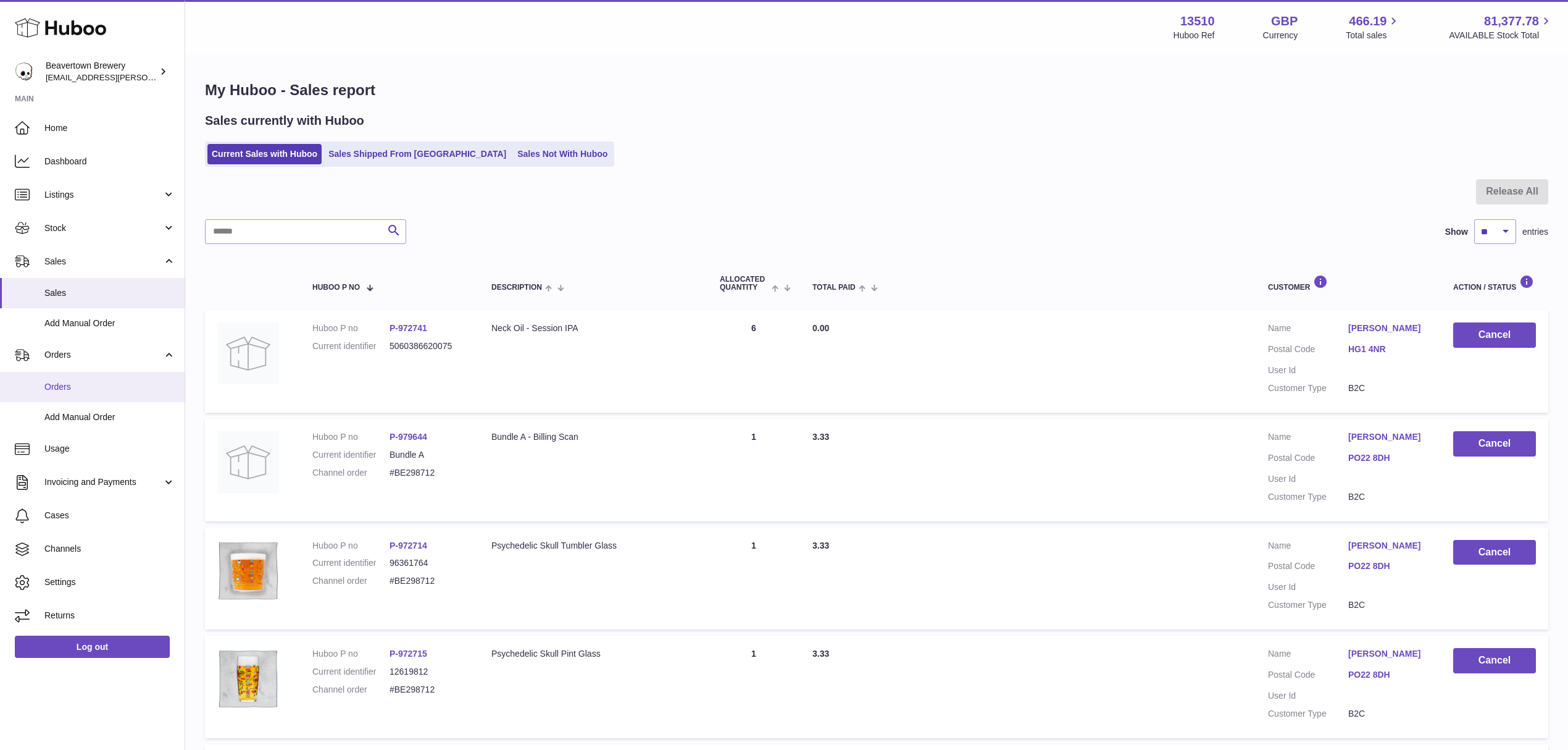
click at [80, 382] on span "Orders" at bounding box center [110, 386] width 131 height 12
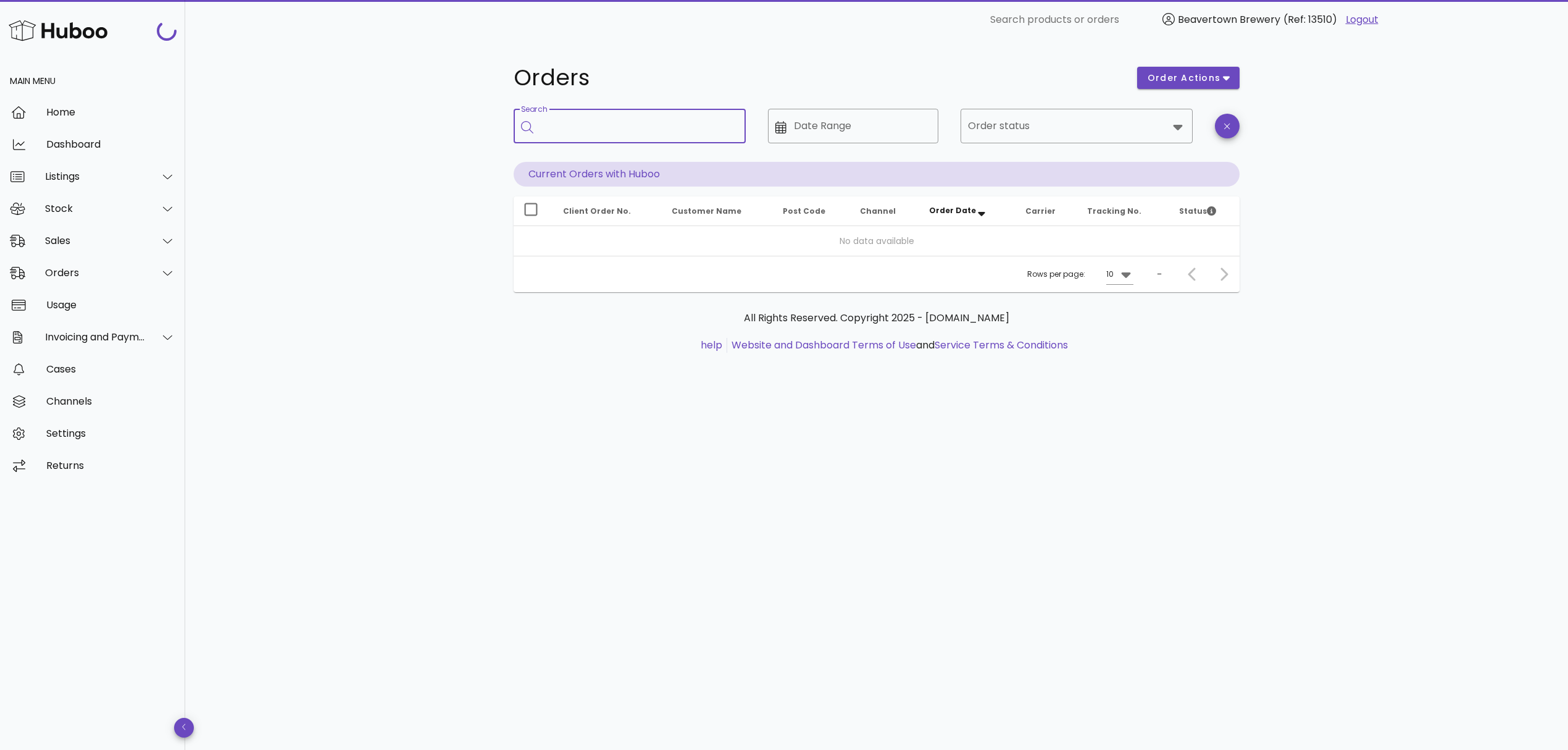
click at [580, 133] on input "Search" at bounding box center [638, 126] width 195 height 20
paste input "*****"
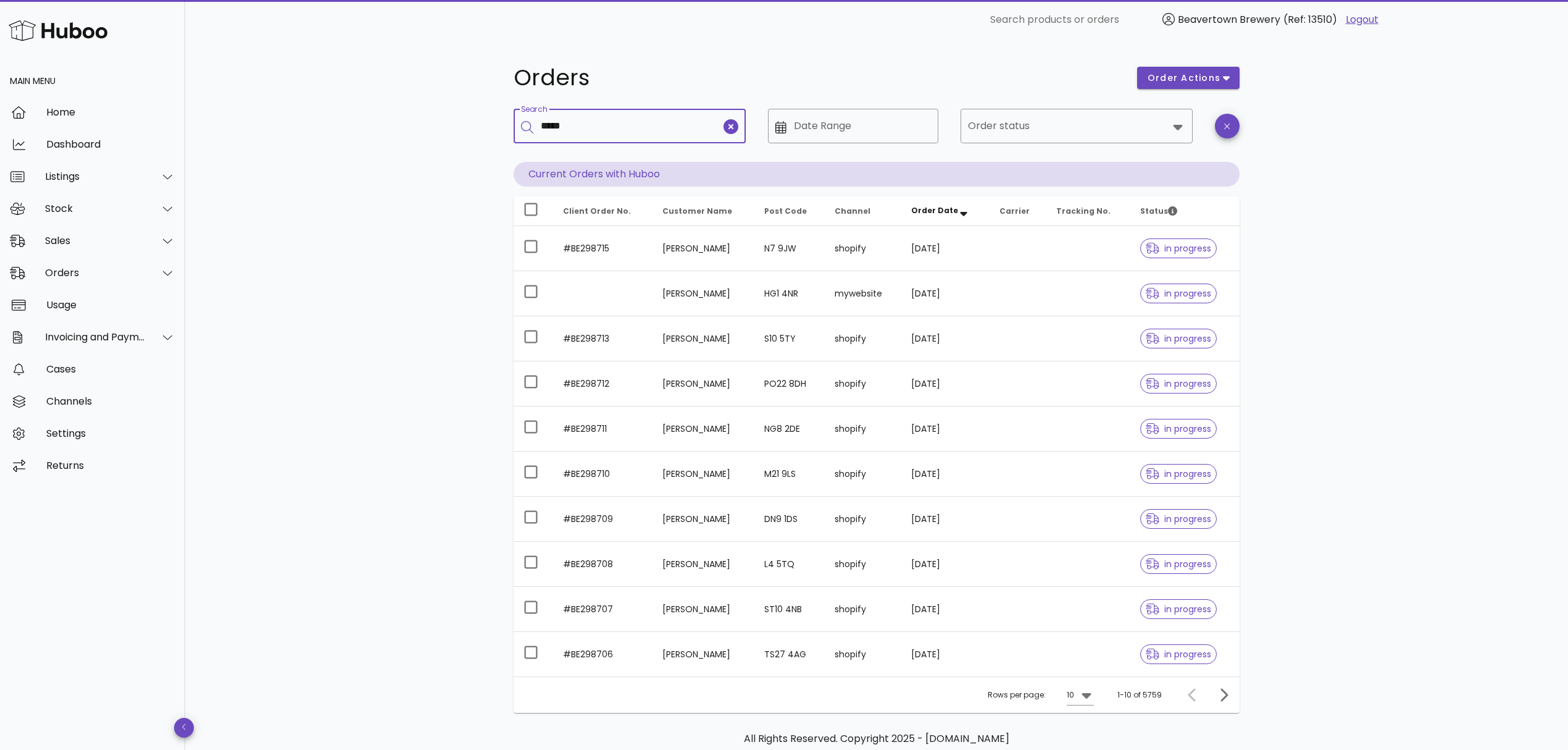
type input "*****"
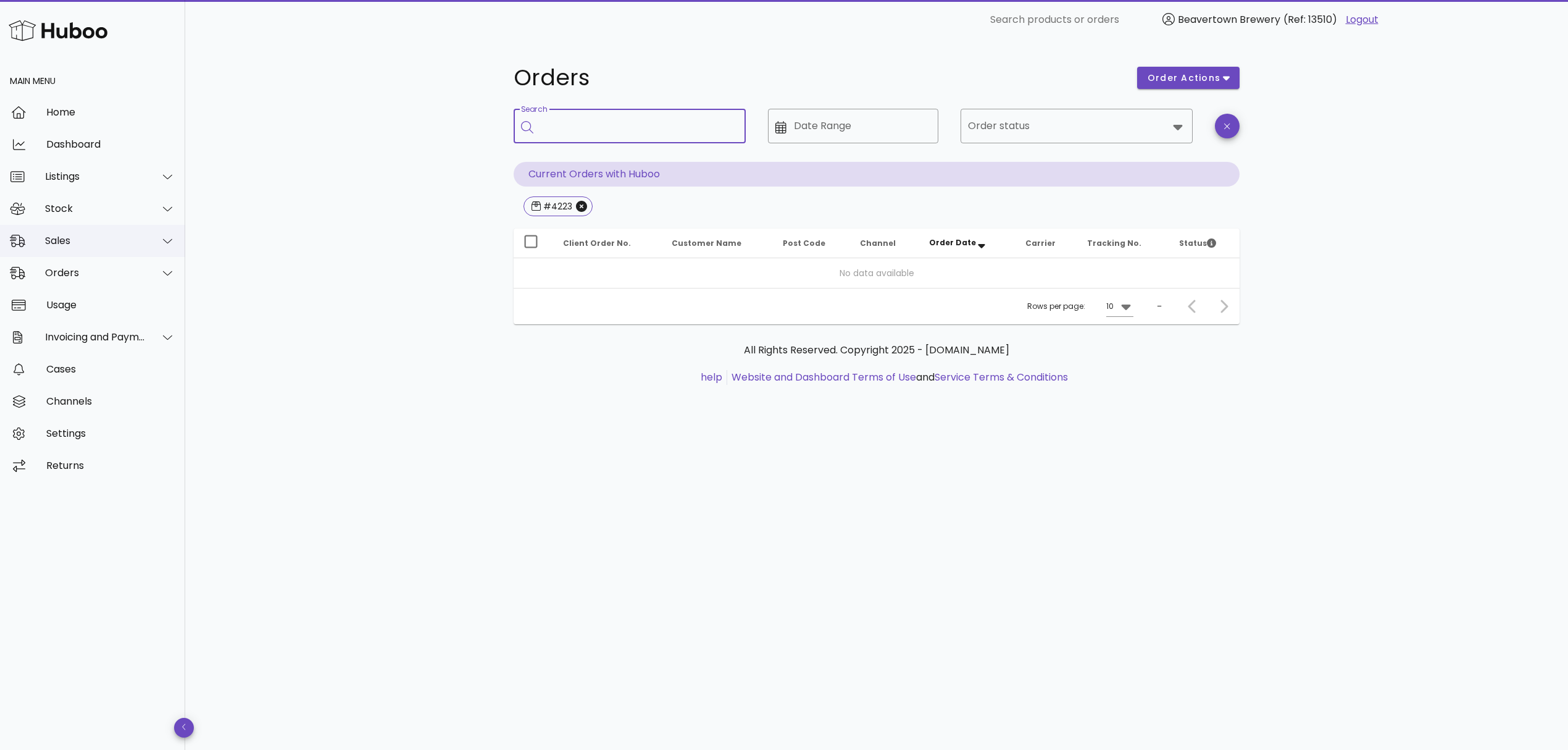
click at [63, 253] on div "Sales" at bounding box center [92, 240] width 185 height 32
click at [67, 293] on div "Add Manual Order" at bounding box center [110, 300] width 131 height 26
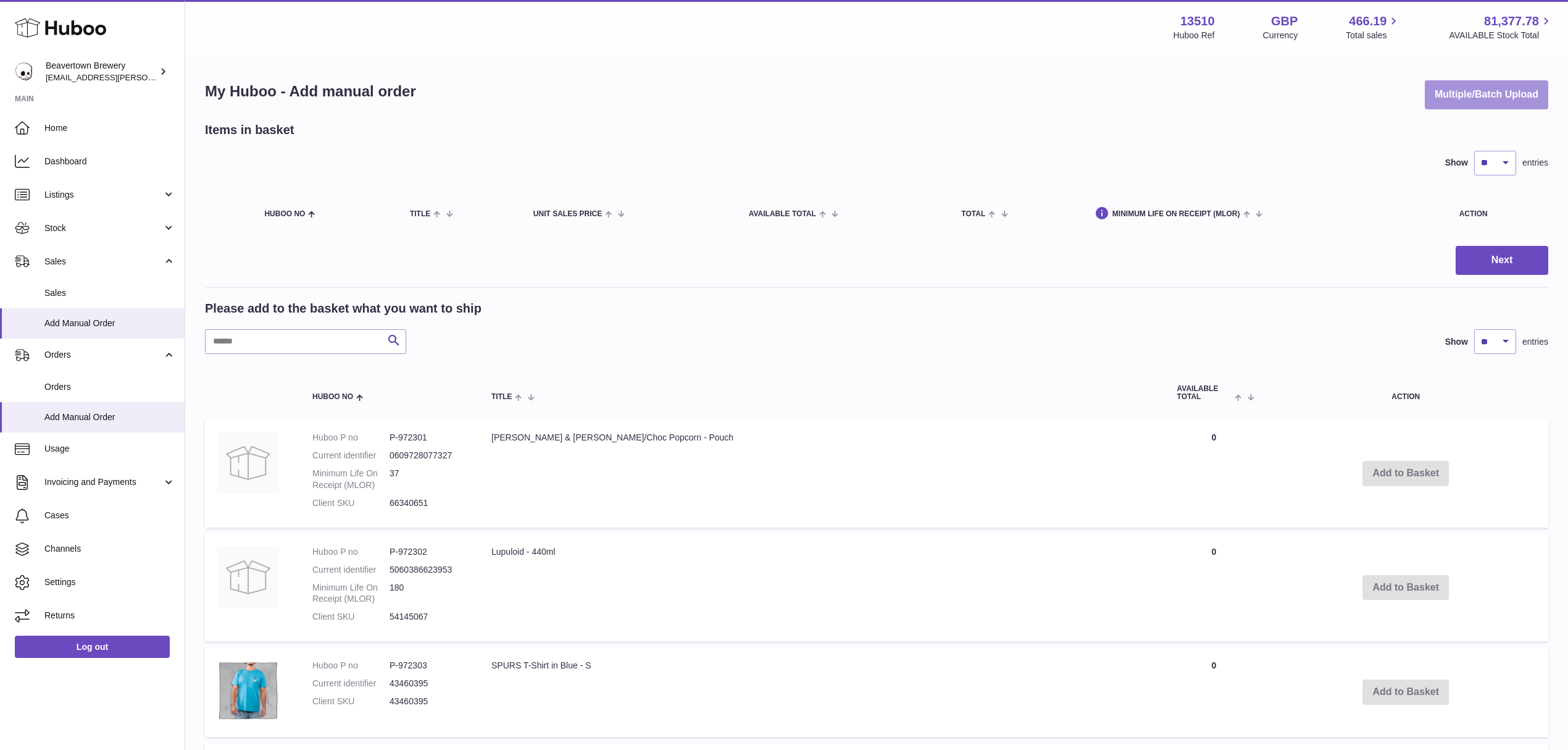
click at [1487, 85] on button "Multiple/Batch Upload" at bounding box center [1486, 95] width 123 height 29
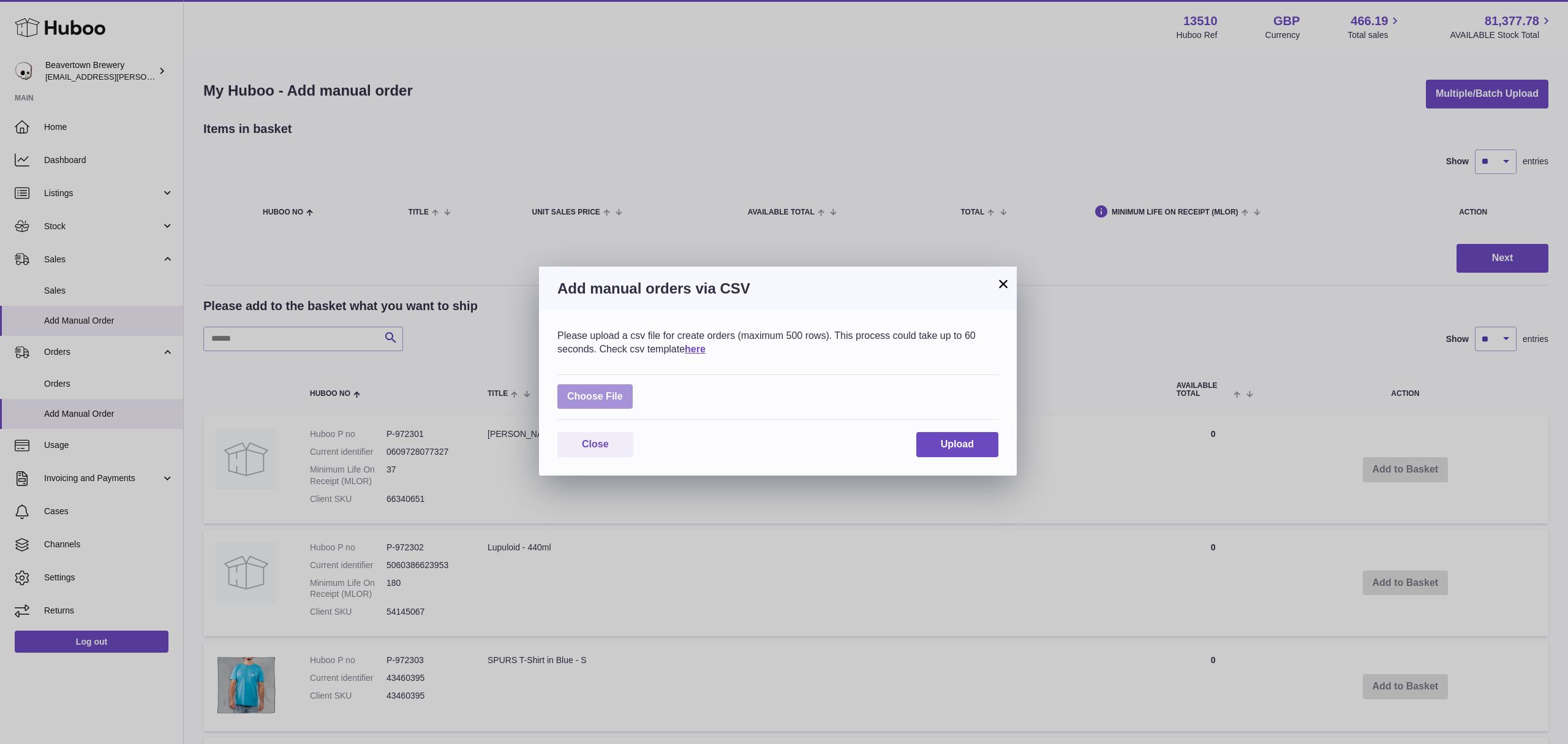
click at [588, 395] on label at bounding box center [595, 397] width 76 height 25
click at [623, 391] on input "file" at bounding box center [623, 390] width 1 height 1
type input "**********"
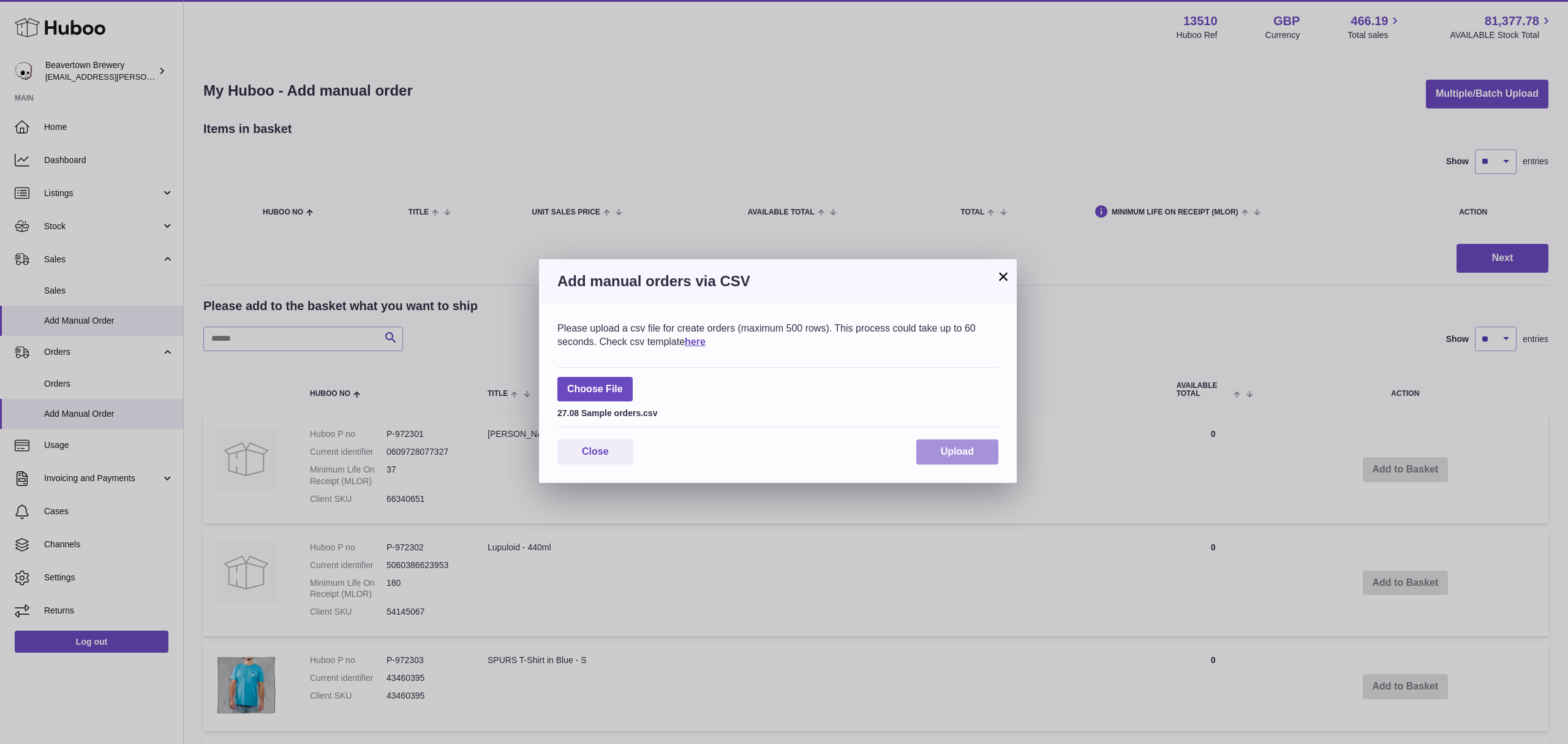
click at [967, 456] on span "Upload" at bounding box center [957, 452] width 33 height 11
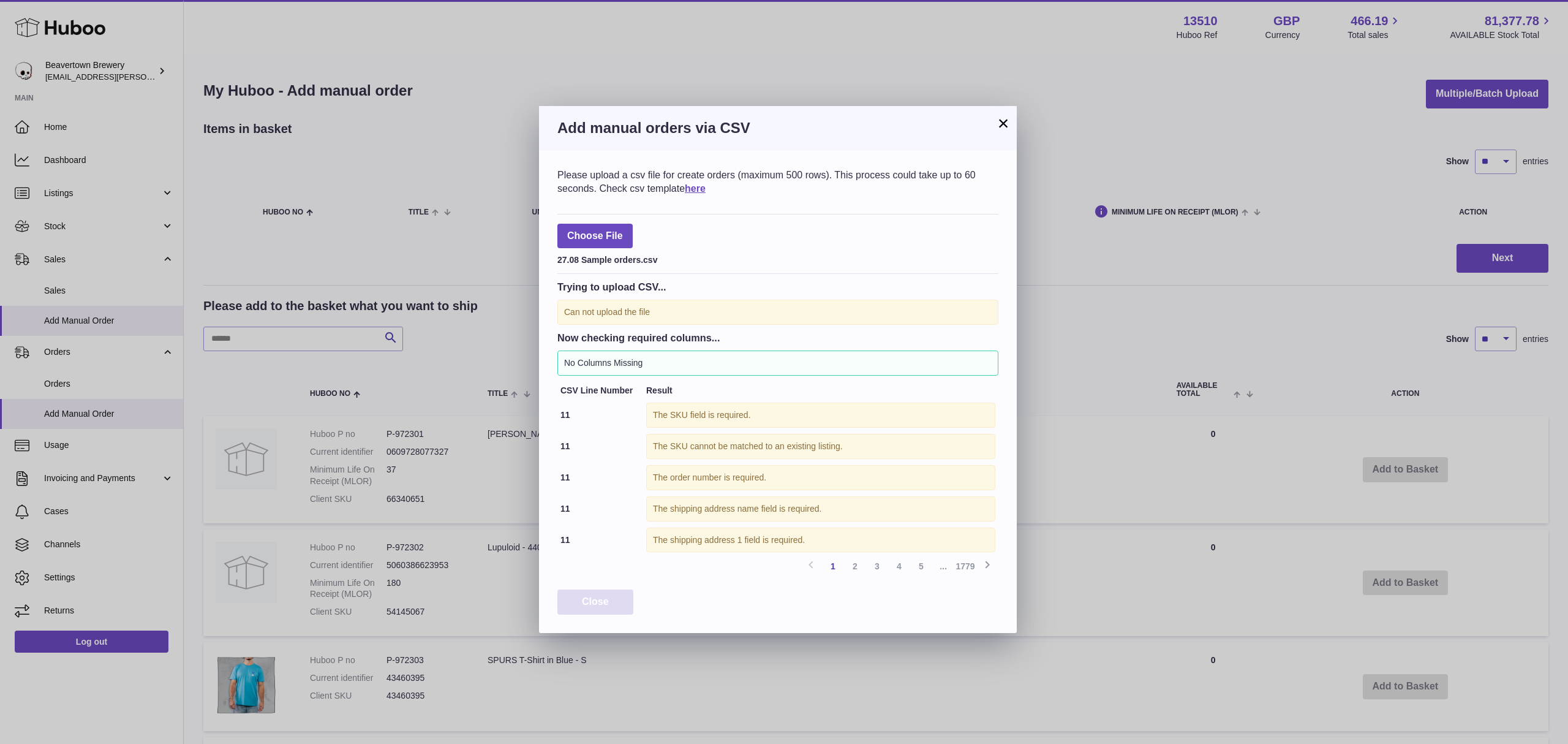
click at [616, 605] on button "Close" at bounding box center [595, 602] width 76 height 25
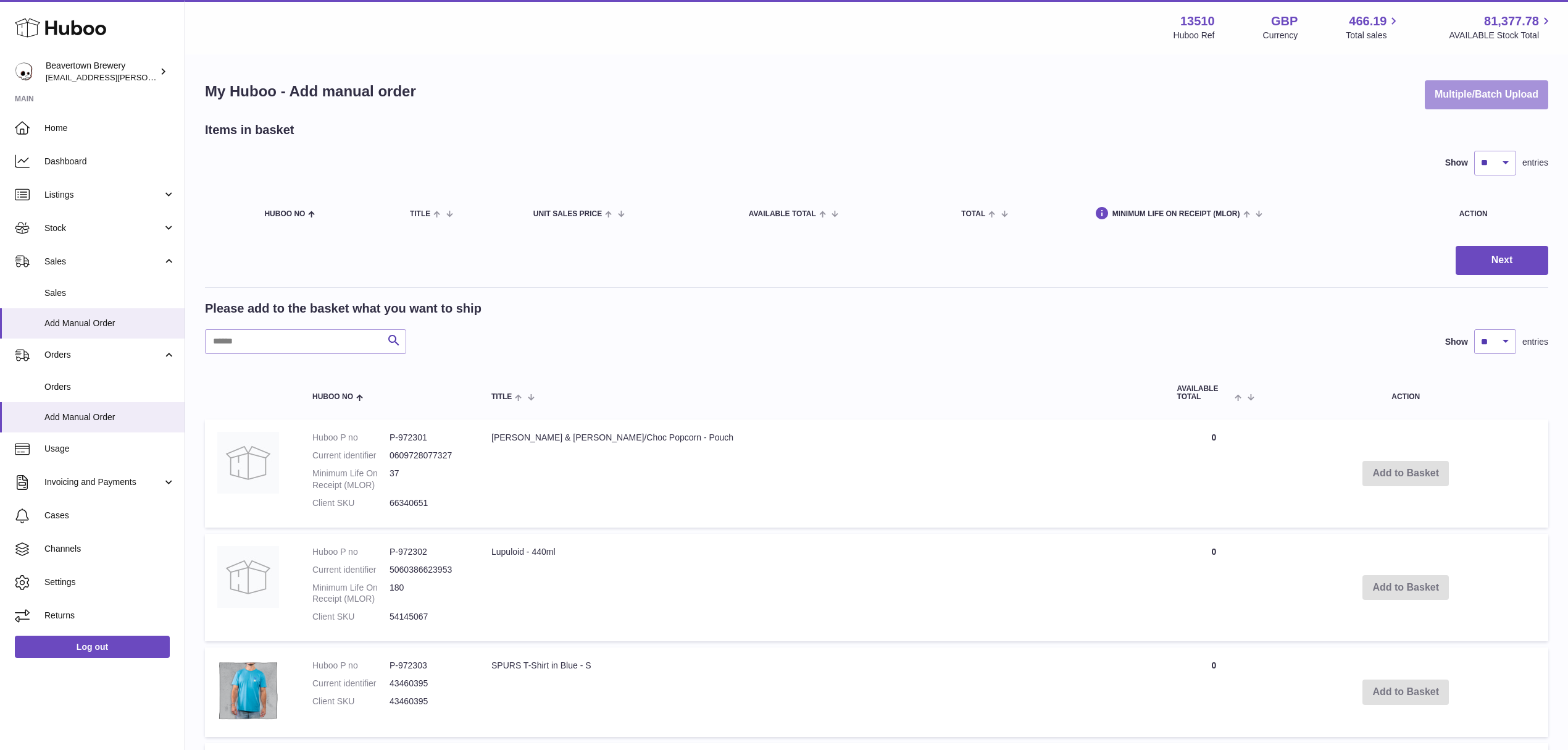
click at [1487, 102] on button "Multiple/Batch Upload" at bounding box center [1486, 95] width 123 height 29
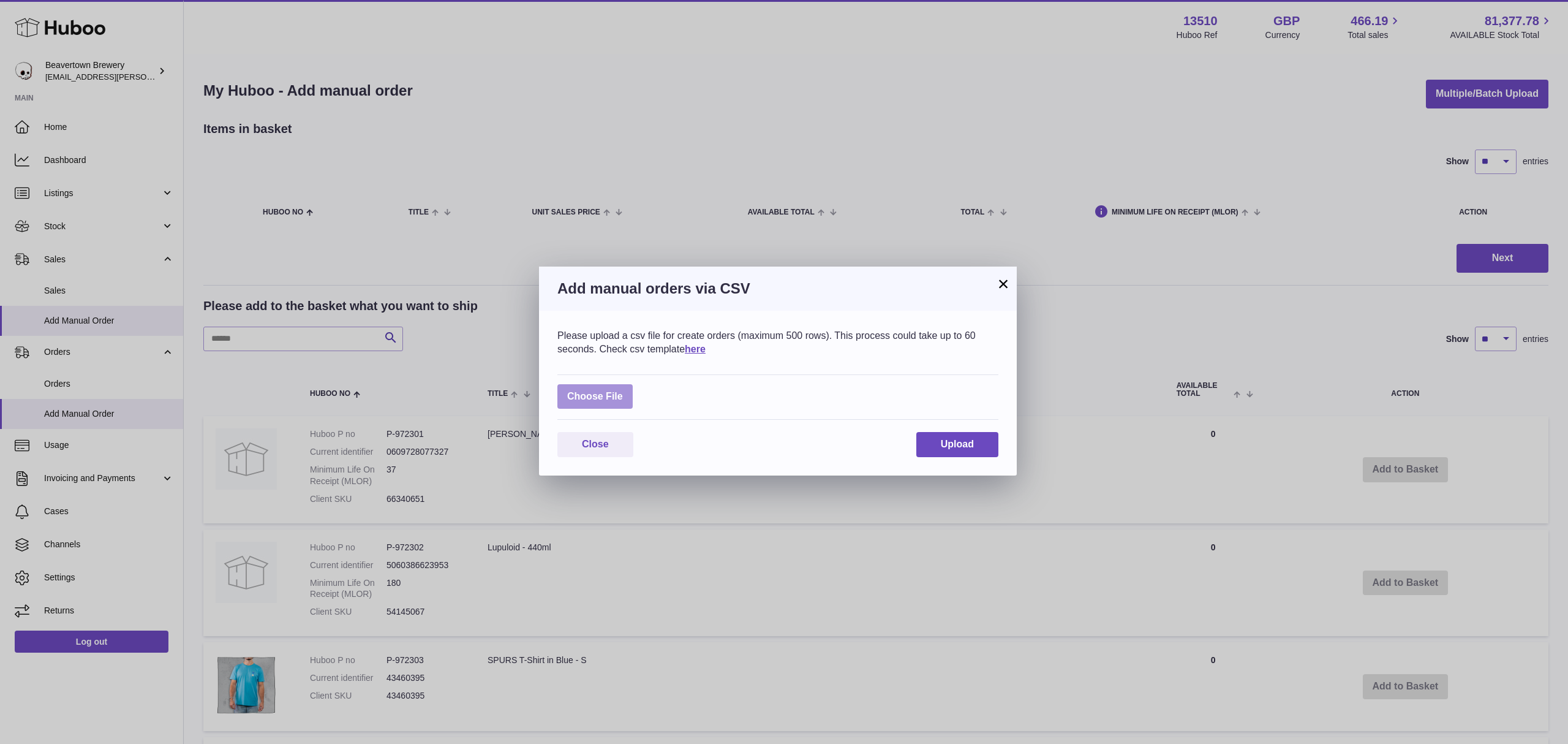
click at [620, 399] on label at bounding box center [595, 397] width 76 height 25
click at [623, 391] on input "file" at bounding box center [623, 390] width 1 height 1
type input "**********"
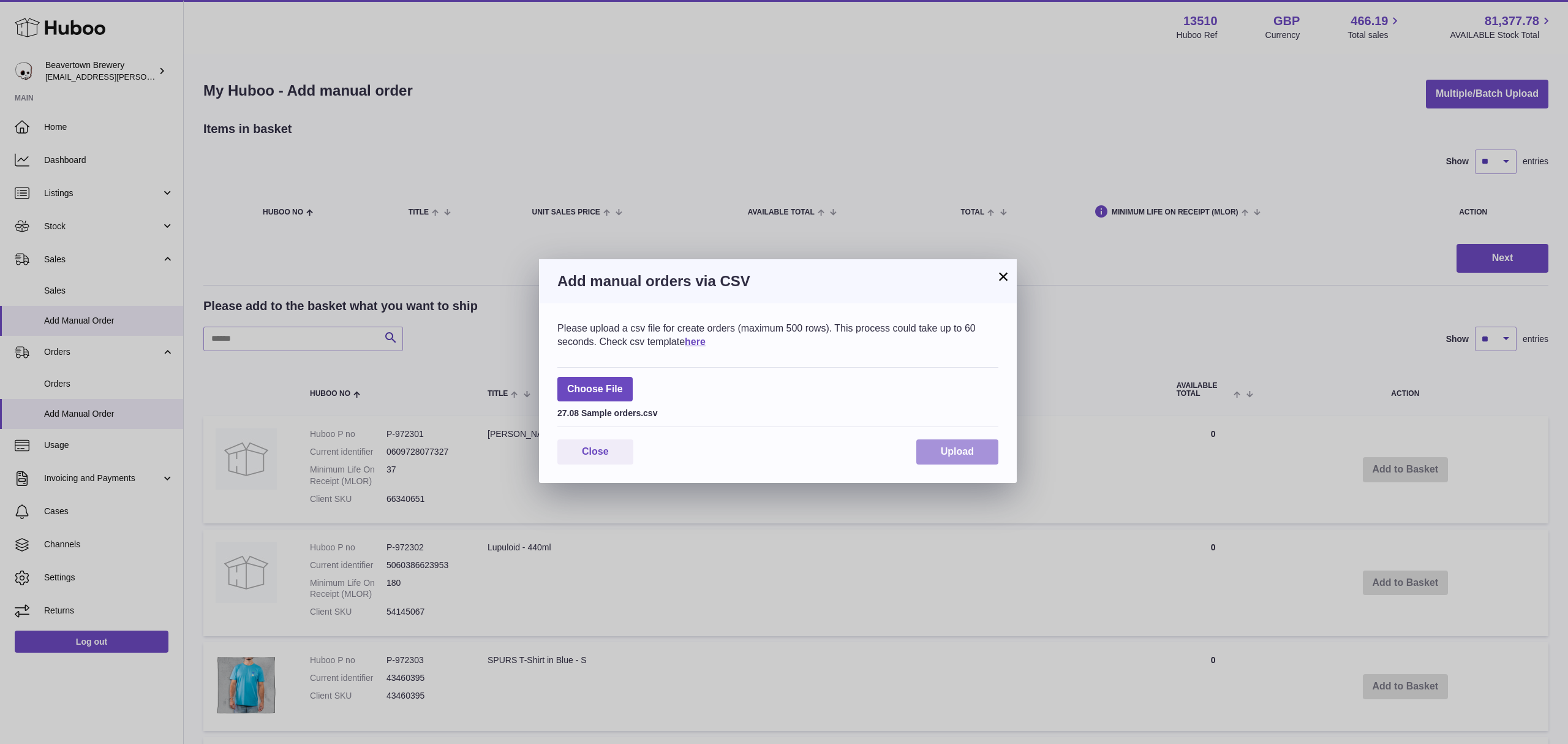
click at [949, 447] on span "Upload" at bounding box center [957, 452] width 33 height 11
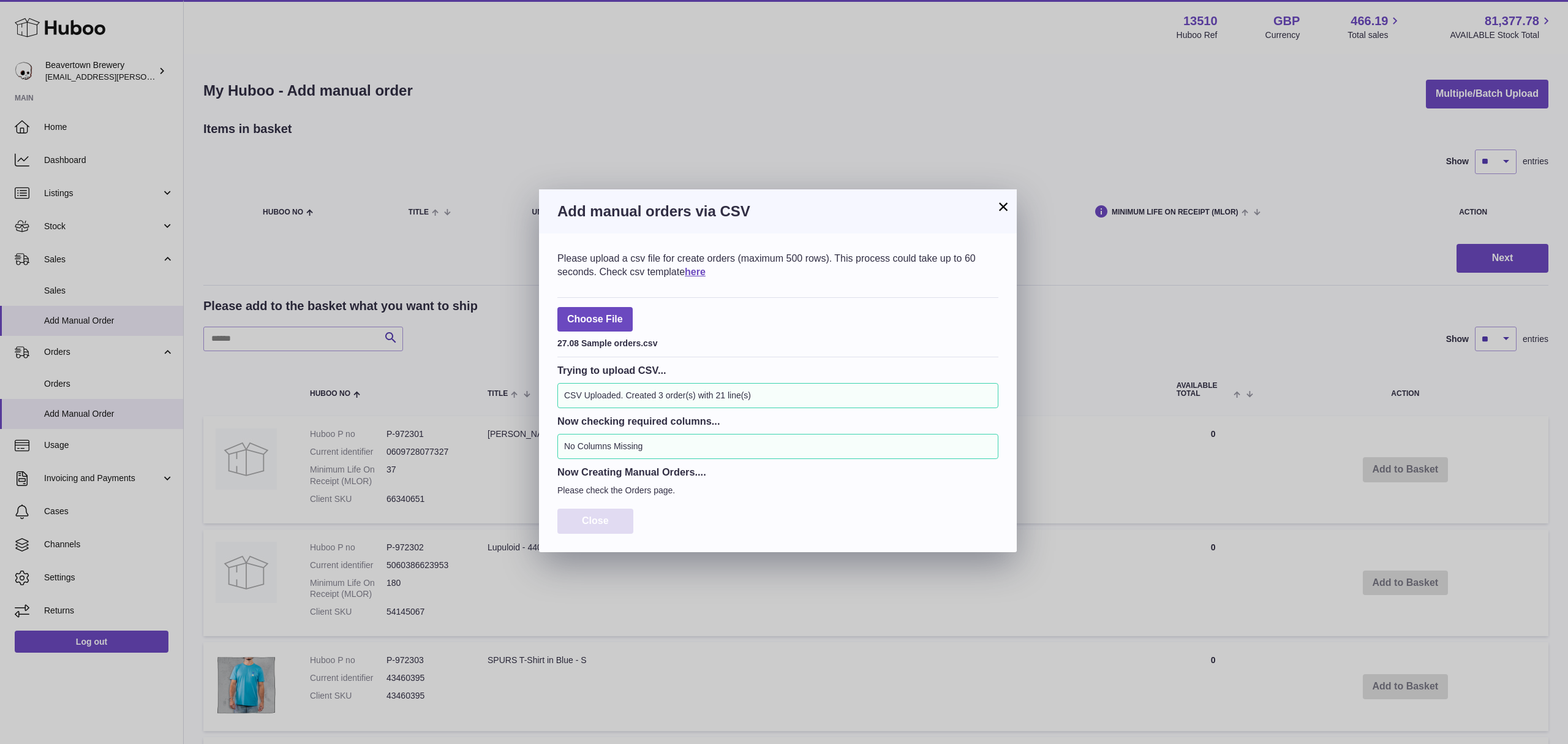
click at [600, 525] on span "Close" at bounding box center [595, 521] width 27 height 11
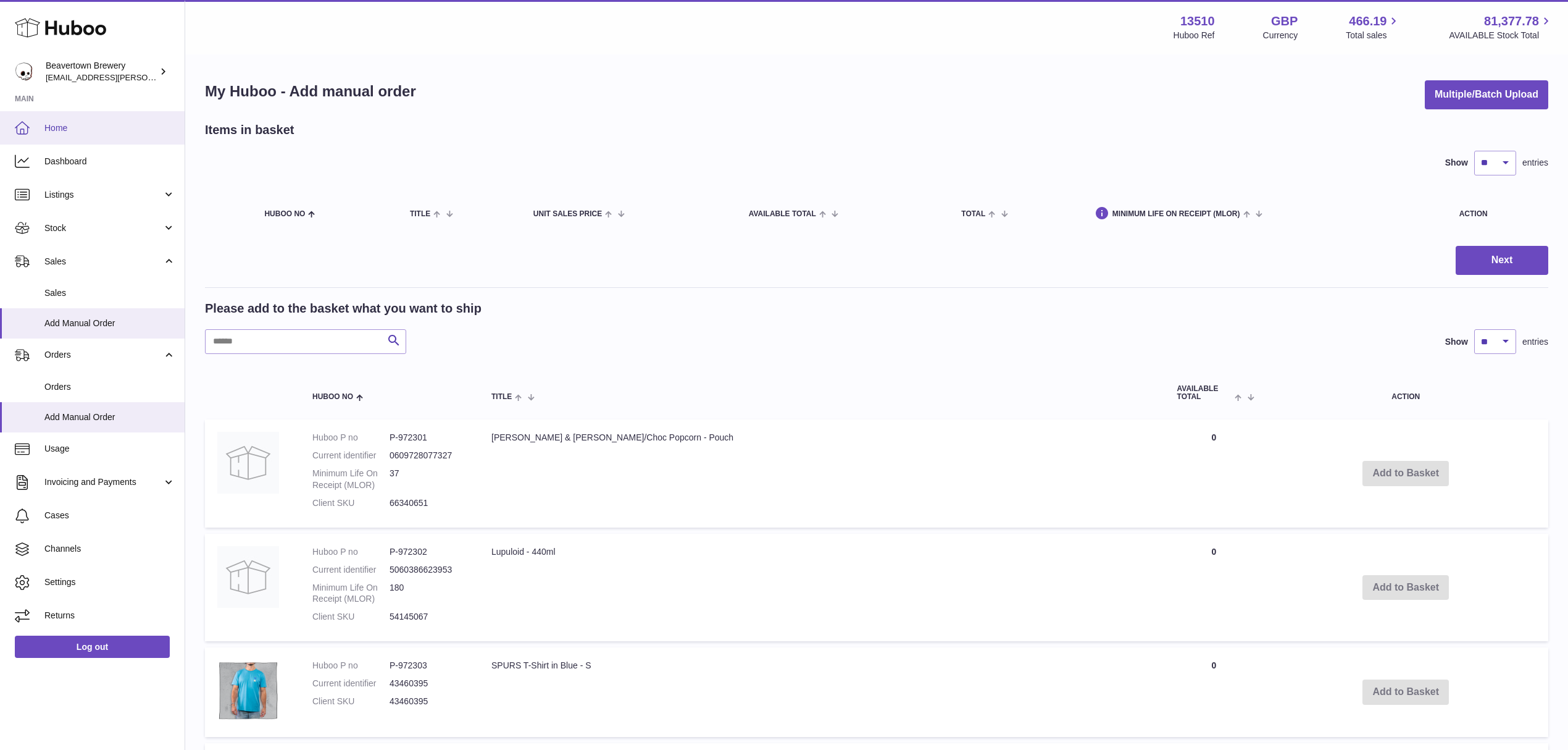
click at [94, 131] on span "Home" at bounding box center [110, 128] width 131 height 12
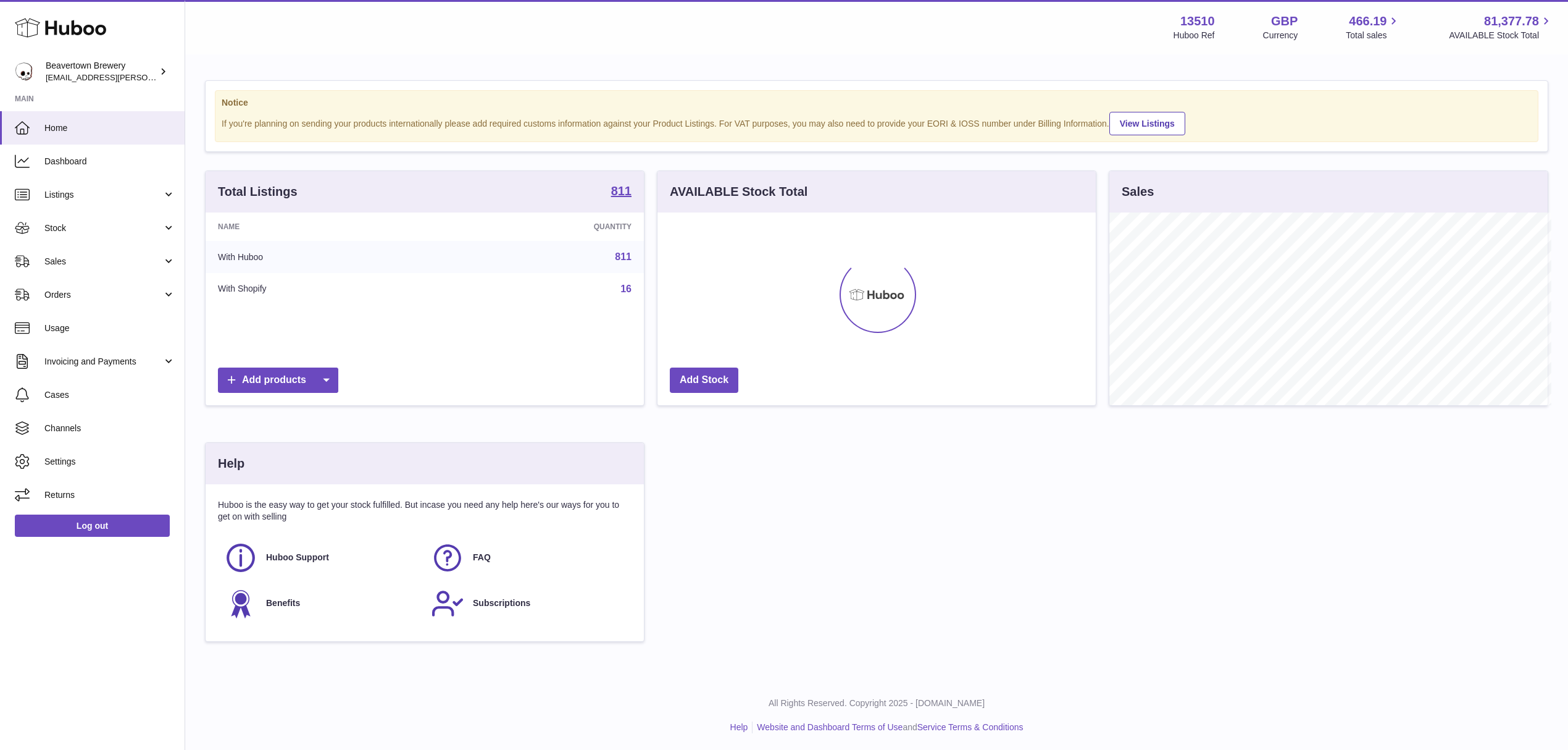
scroll to position [617503, 616894]
